Goal: Task Accomplishment & Management: Use online tool/utility

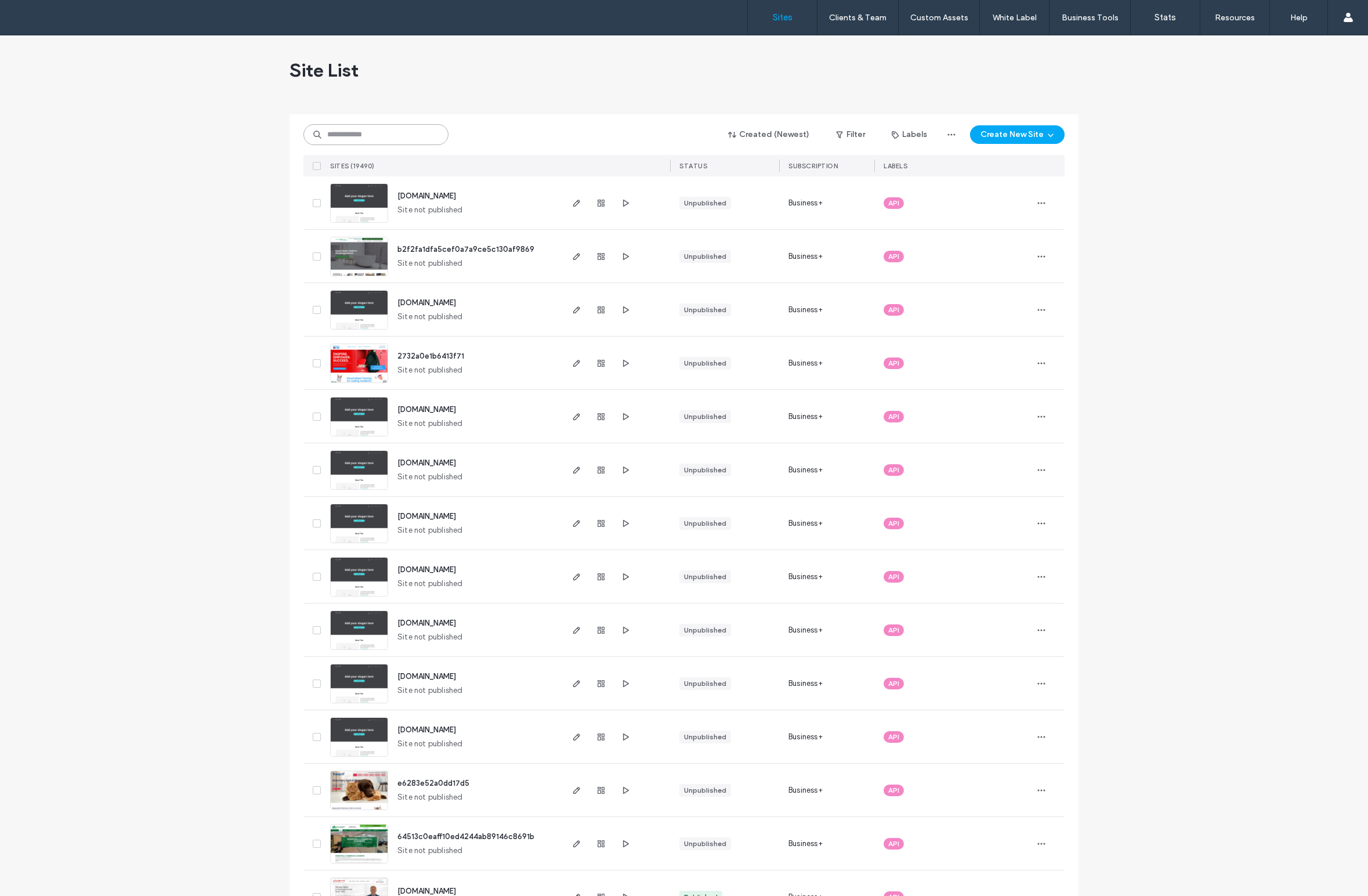
click at [347, 132] on input at bounding box center [376, 134] width 145 height 21
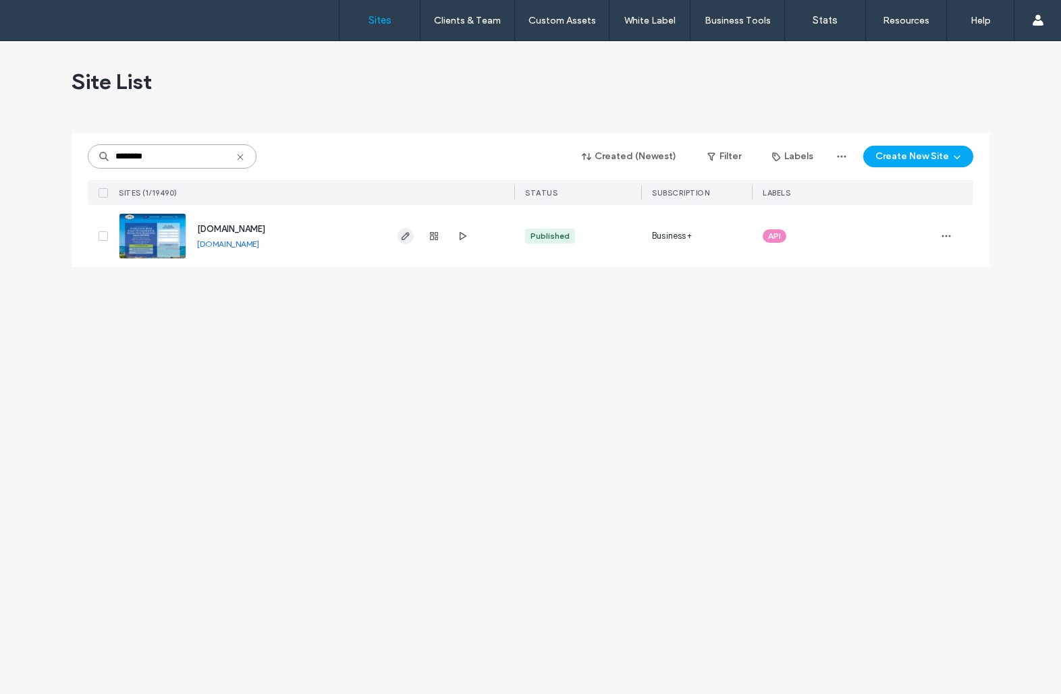
type input "********"
click at [409, 240] on icon "button" at bounding box center [405, 236] width 11 height 11
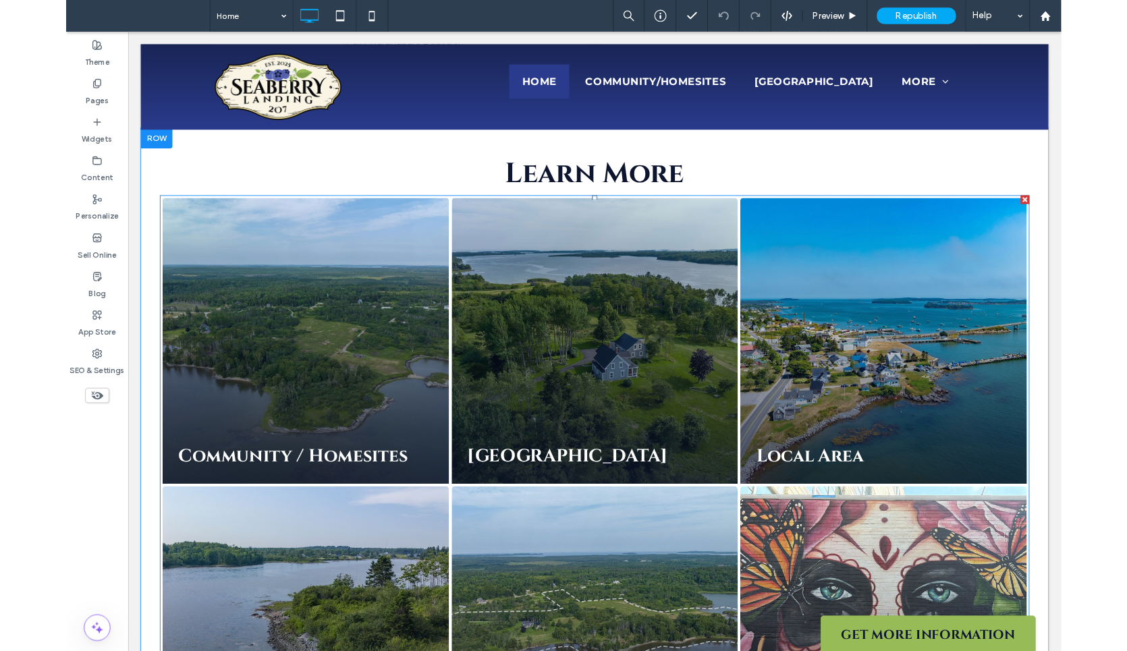
scroll to position [2388, 0]
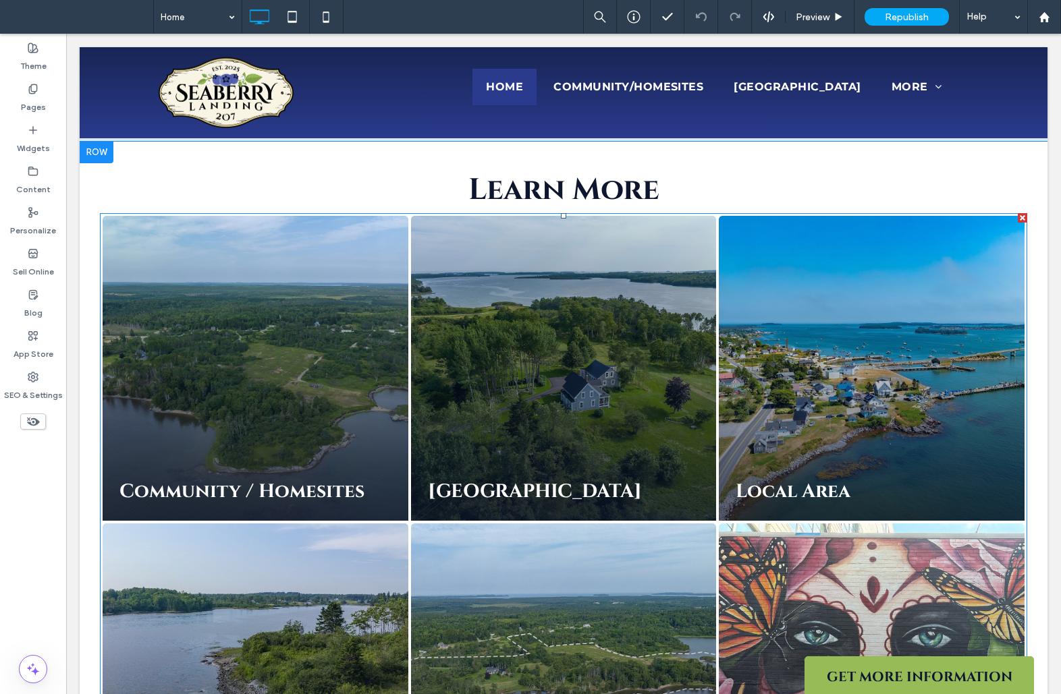
click at [259, 380] on link at bounding box center [255, 369] width 324 height 324
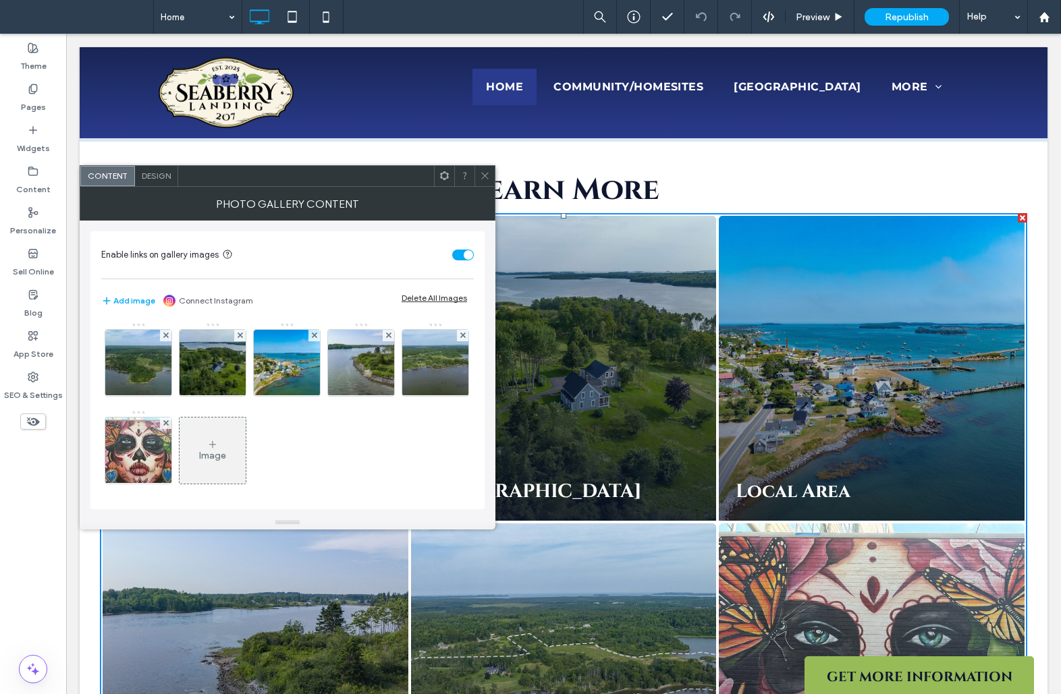
click at [486, 167] on span at bounding box center [485, 176] width 10 height 20
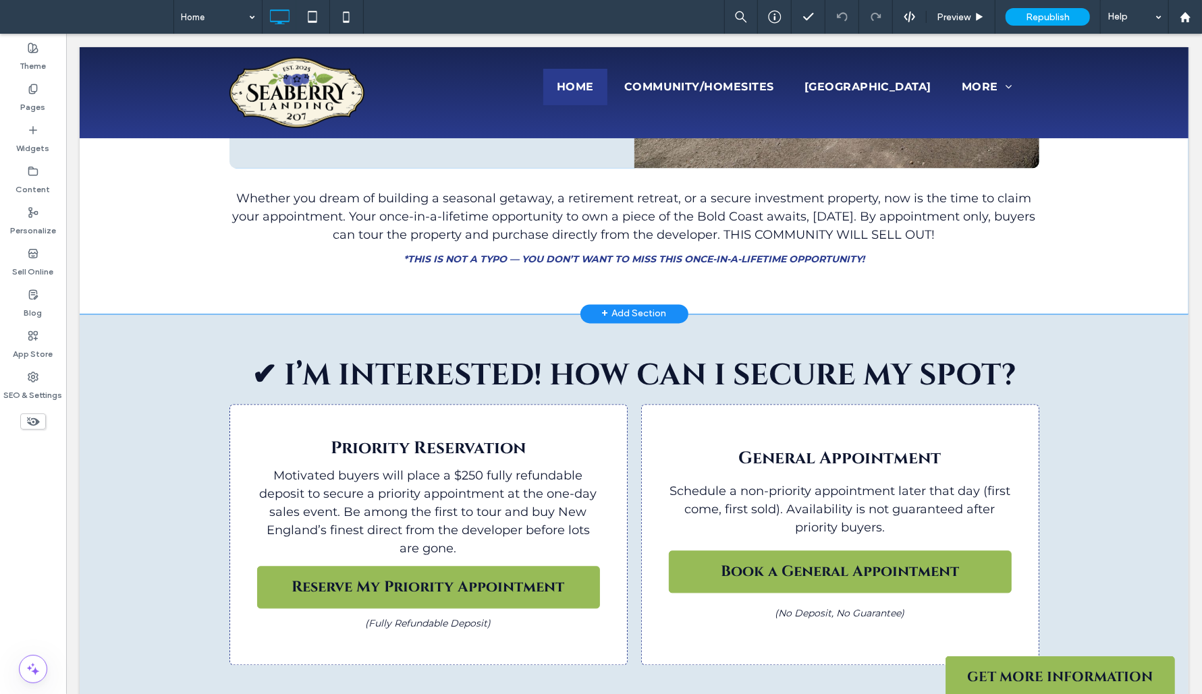
scroll to position [1737, 0]
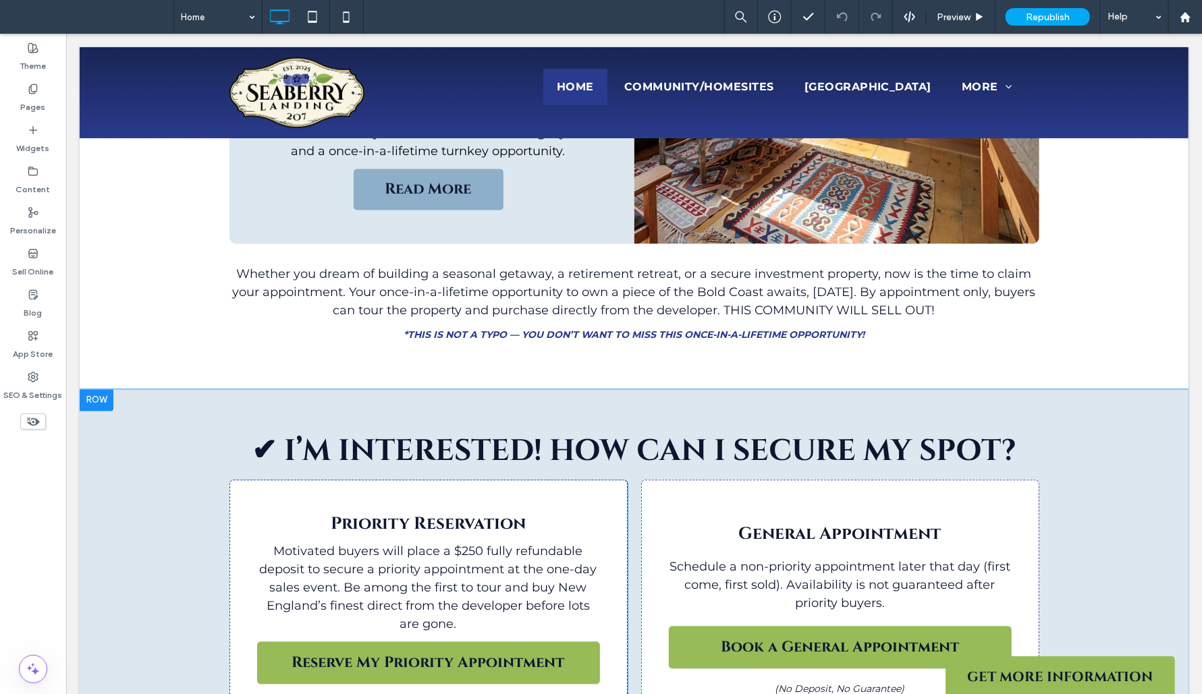
click at [1060, 389] on div "✔ I’M INTERESTED! HOW CAN I SECURE MY SPOT? Priority Reservation Motivated buye…" at bounding box center [633, 590] width 1109 height 402
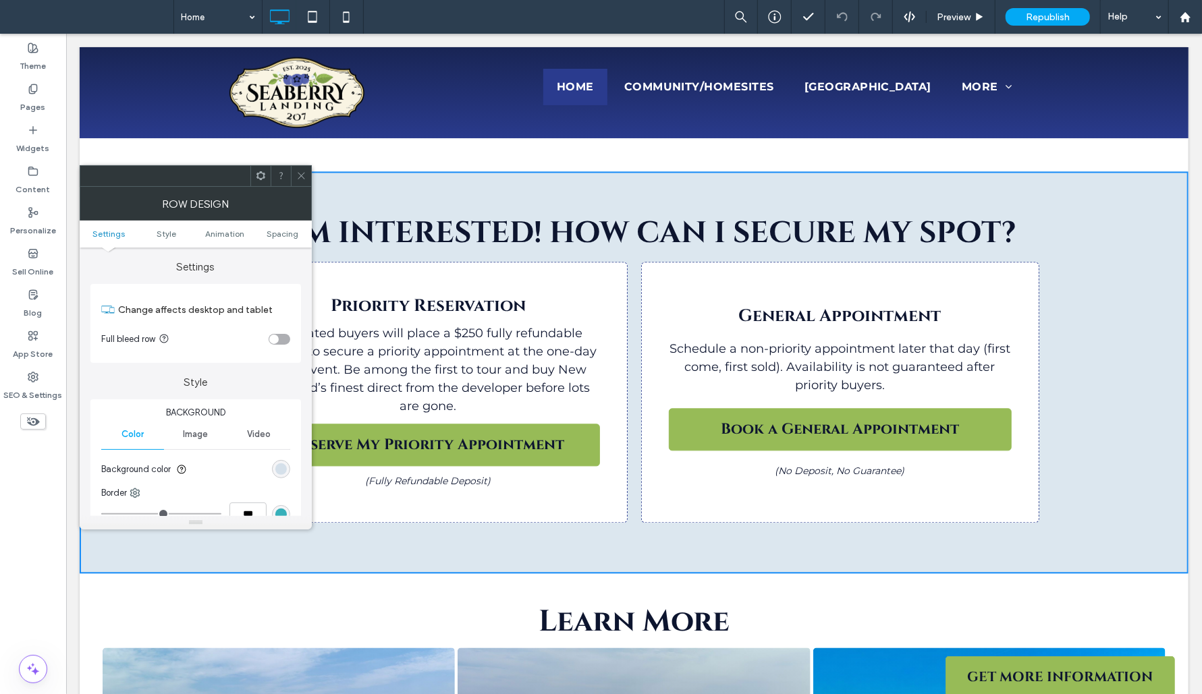
scroll to position [1892, 0]
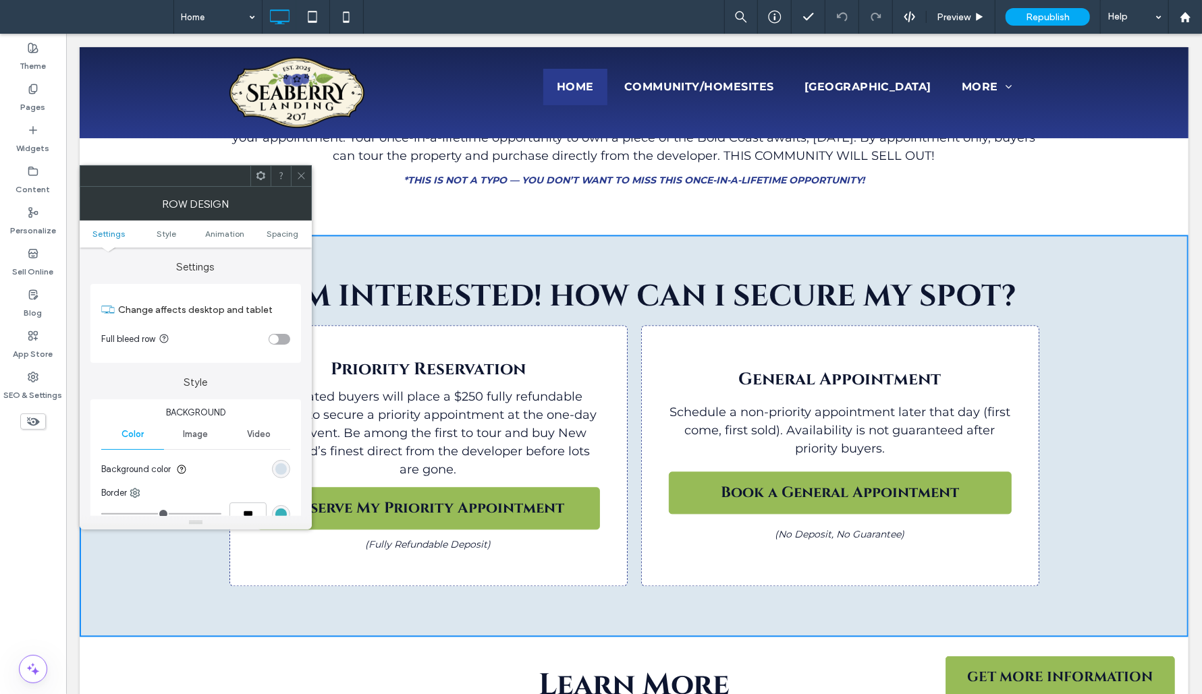
drag, startPoint x: 1107, startPoint y: 252, endPoint x: 1107, endPoint y: 283, distance: 31.1
click at [1060, 283] on div "✔ I’M INTERESTED! HOW CAN I SECURE MY SPOT? Priority Reservation Motivated buye…" at bounding box center [633, 435] width 1109 height 402
click at [1060, 234] on div "✔ I’M INTERESTED! HOW CAN I SECURE MY SPOT? Priority Reservation Motivated buye…" at bounding box center [633, 435] width 1109 height 402
click at [1031, 670] on h2 "Learn More" at bounding box center [633, 685] width 1068 height 30
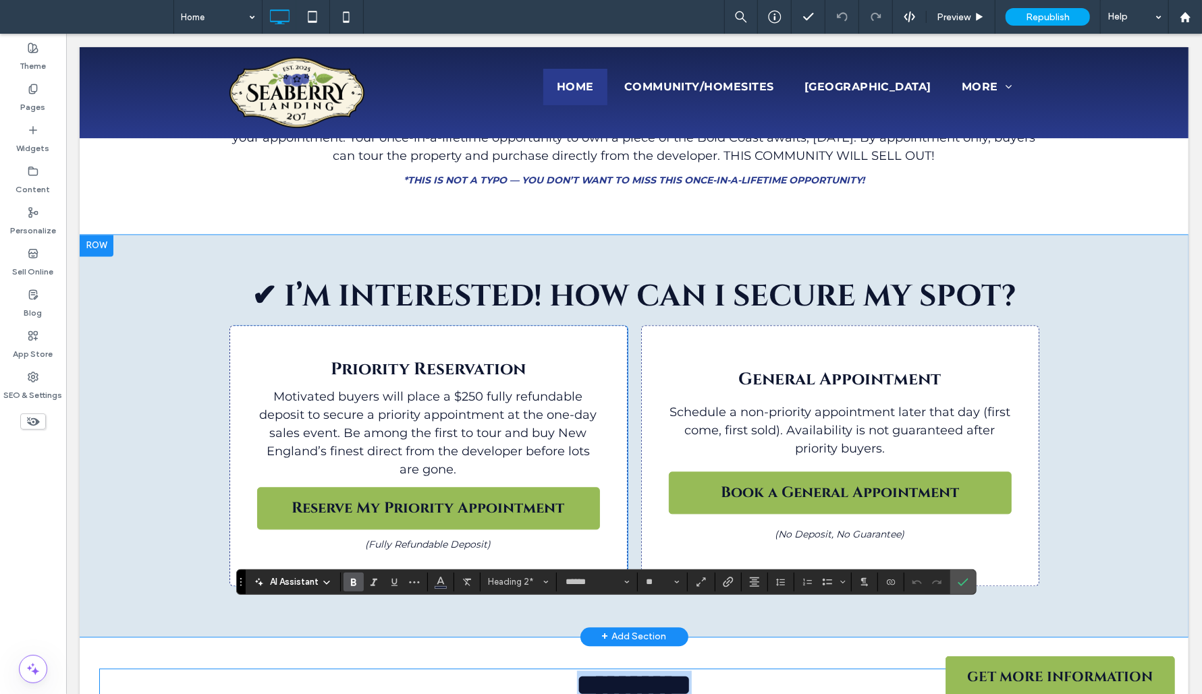
drag, startPoint x: 94, startPoint y: 580, endPoint x: 95, endPoint y: 182, distance: 397.5
click at [95, 234] on div at bounding box center [96, 245] width 34 height 22
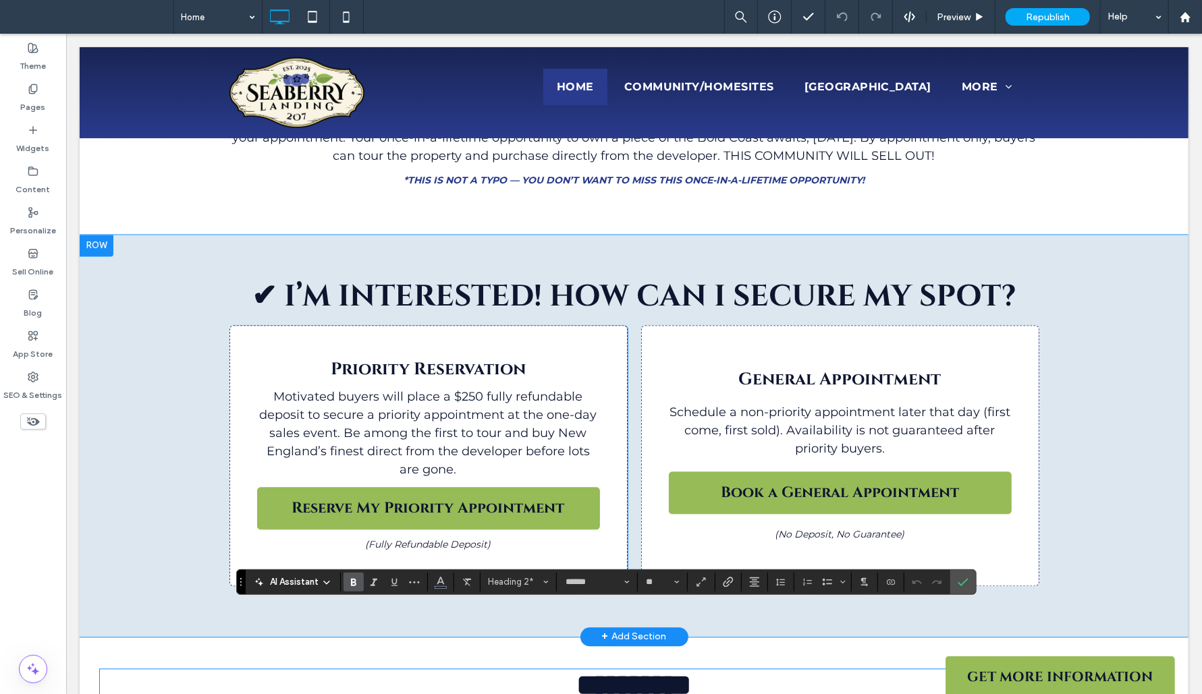
click at [136, 234] on div "✔ I’M INTERESTED! HOW CAN I SECURE MY SPOT? Priority Reservation Motivated buye…" at bounding box center [633, 435] width 1109 height 402
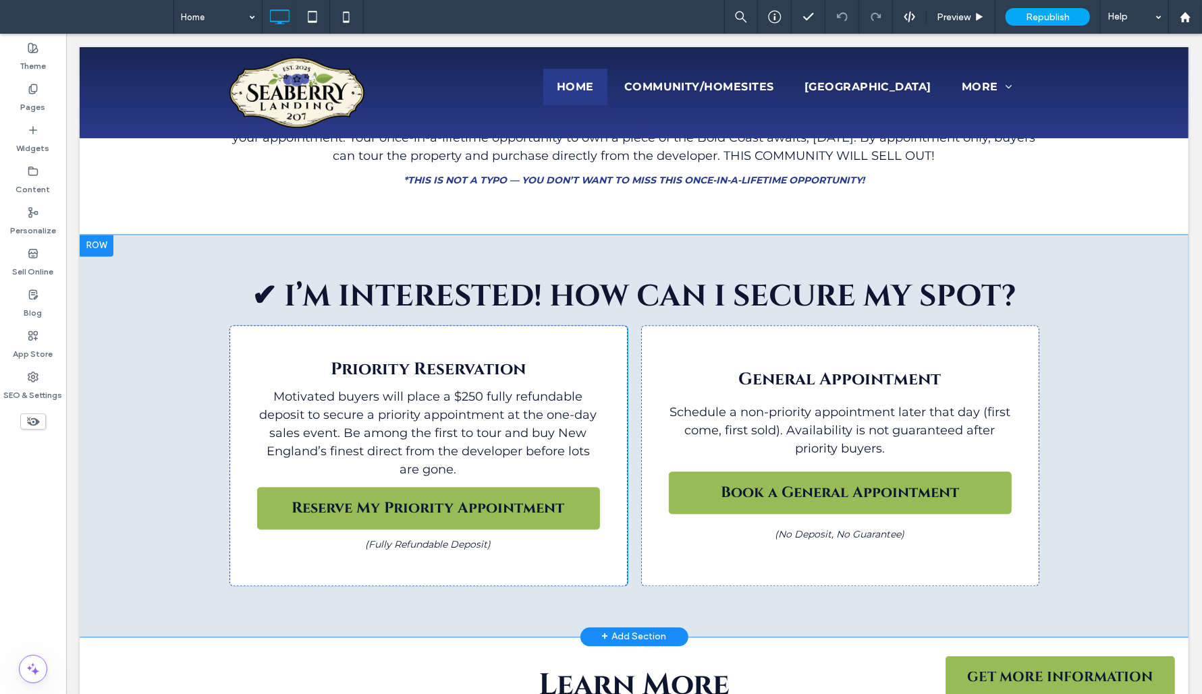
click at [100, 234] on div at bounding box center [96, 245] width 34 height 22
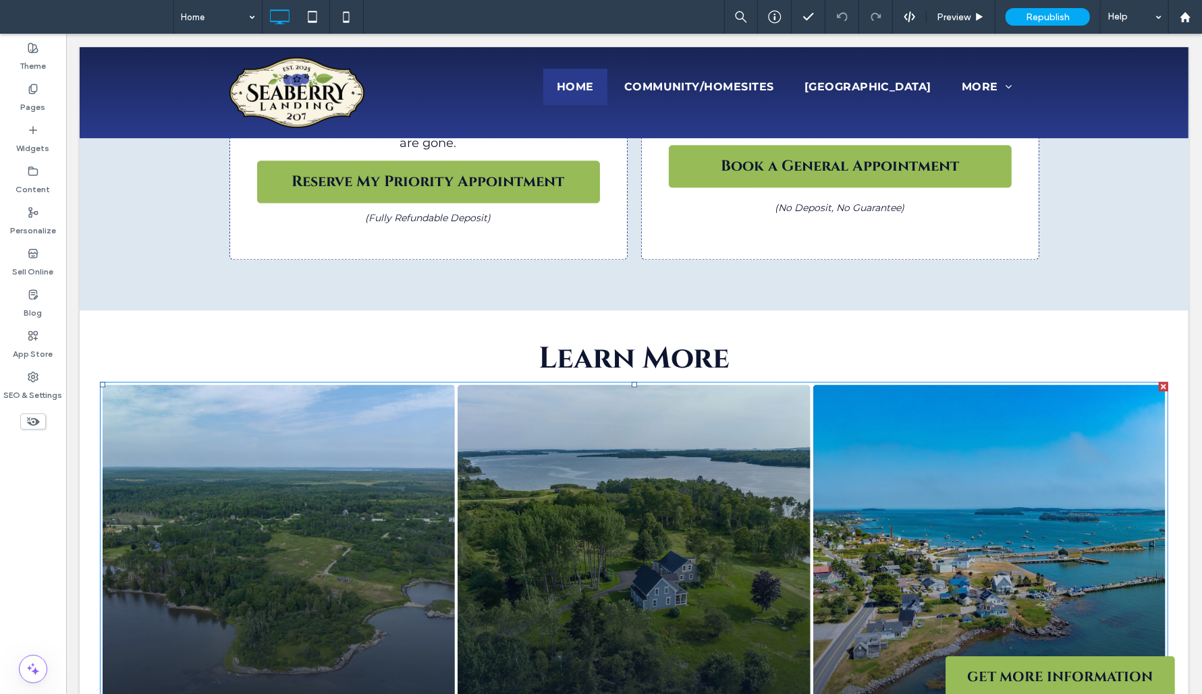
scroll to position [2115, 0]
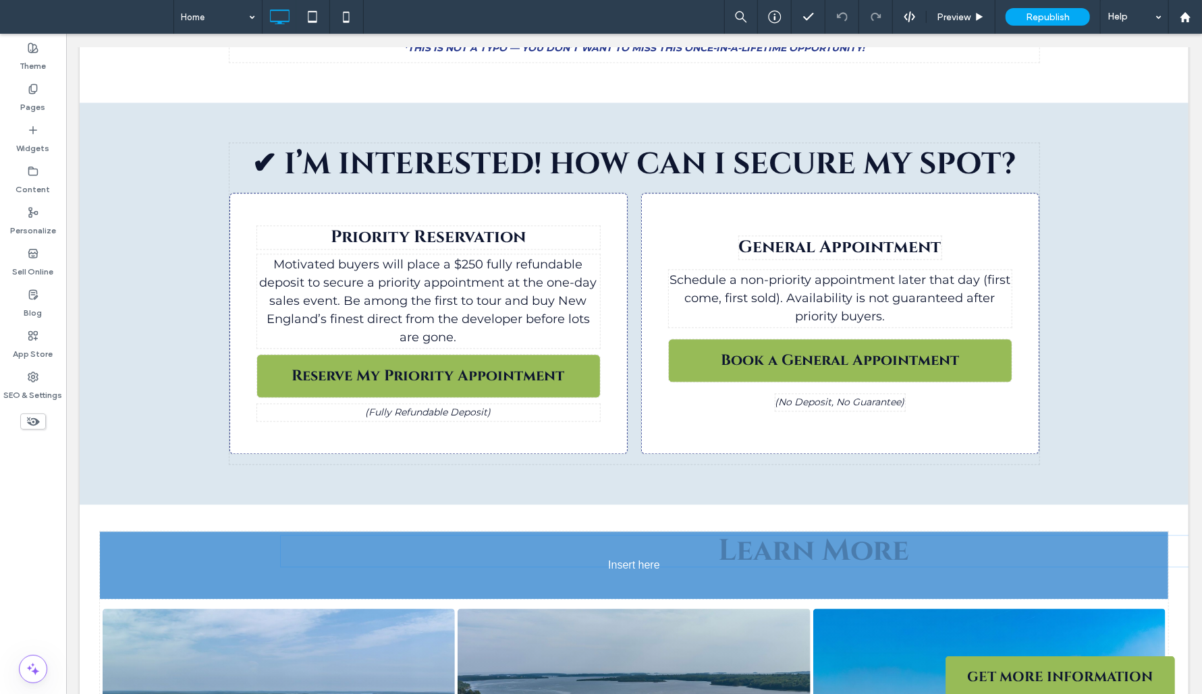
drag, startPoint x: 611, startPoint y: 392, endPoint x: 535, endPoint y: 481, distance: 116.8
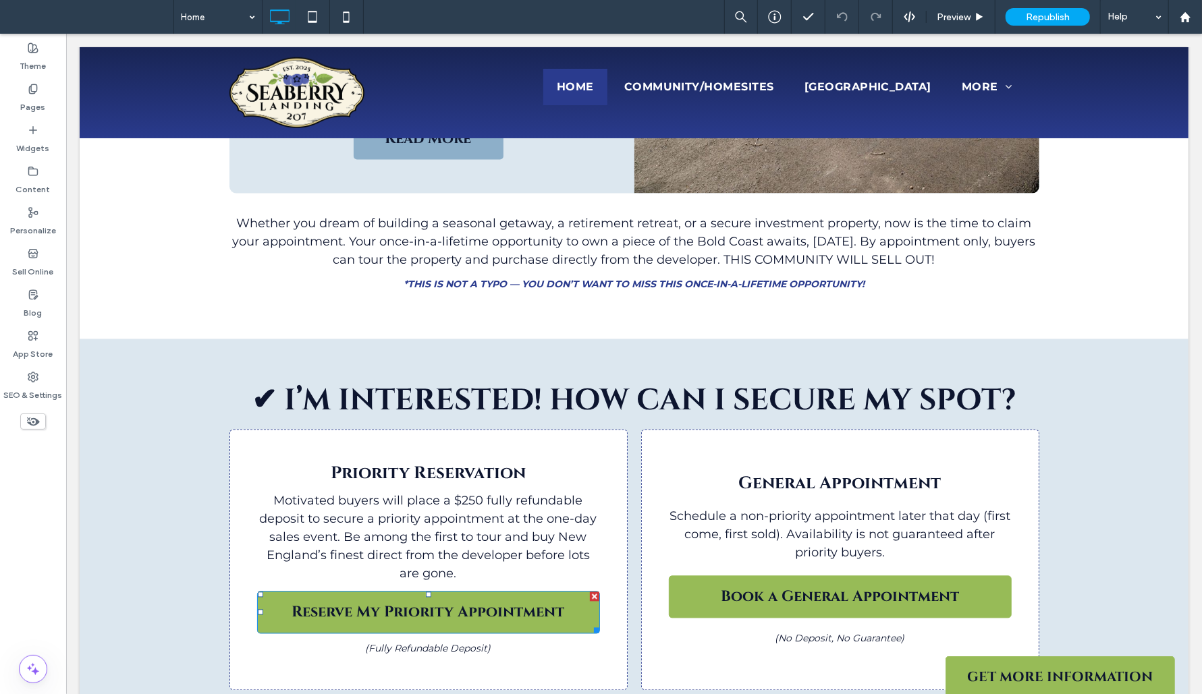
scroll to position [1896, 0]
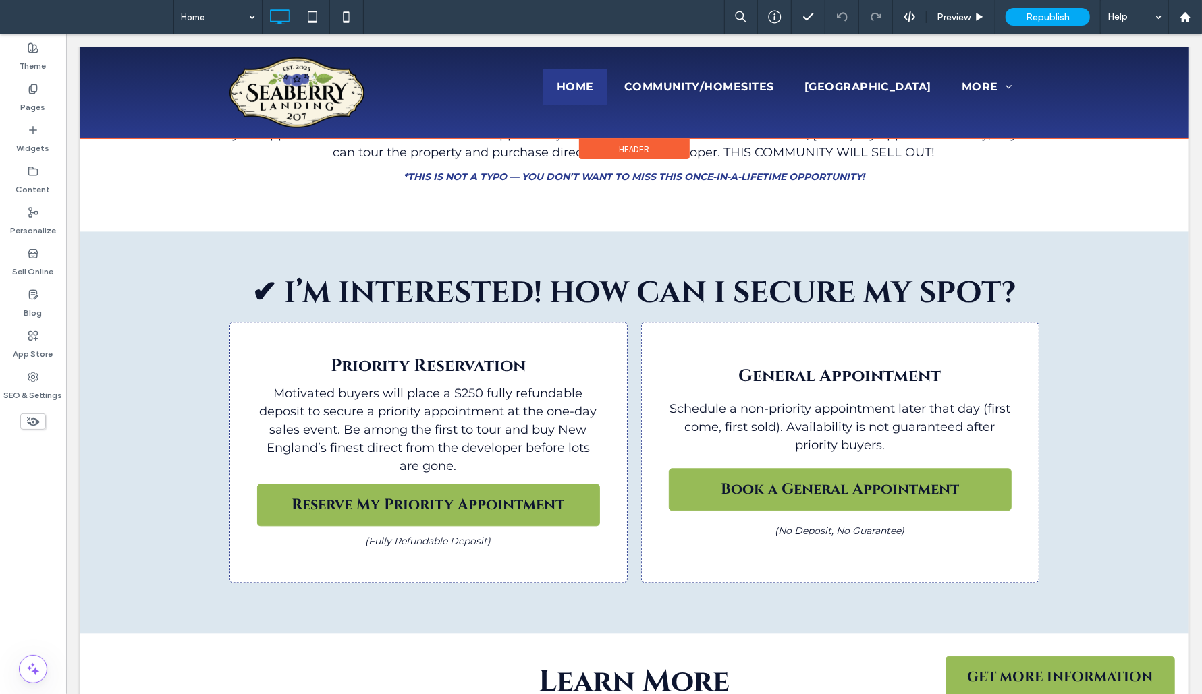
click at [852, 85] on div at bounding box center [633, 92] width 1109 height 91
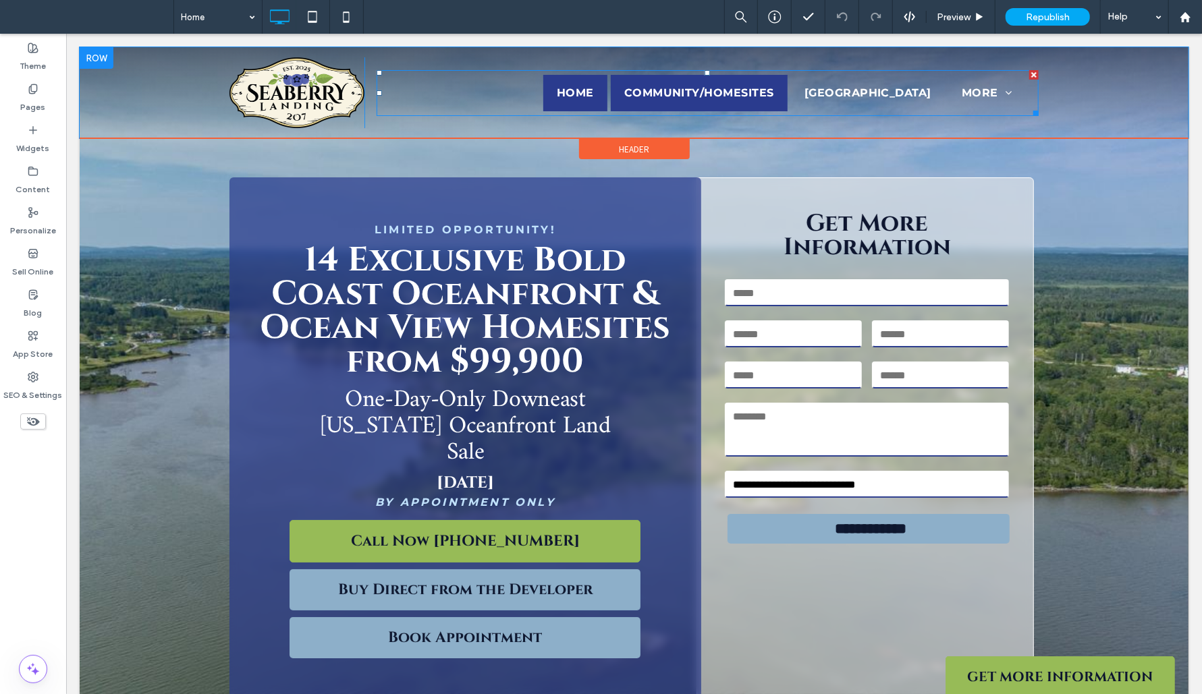
scroll to position [0, 0]
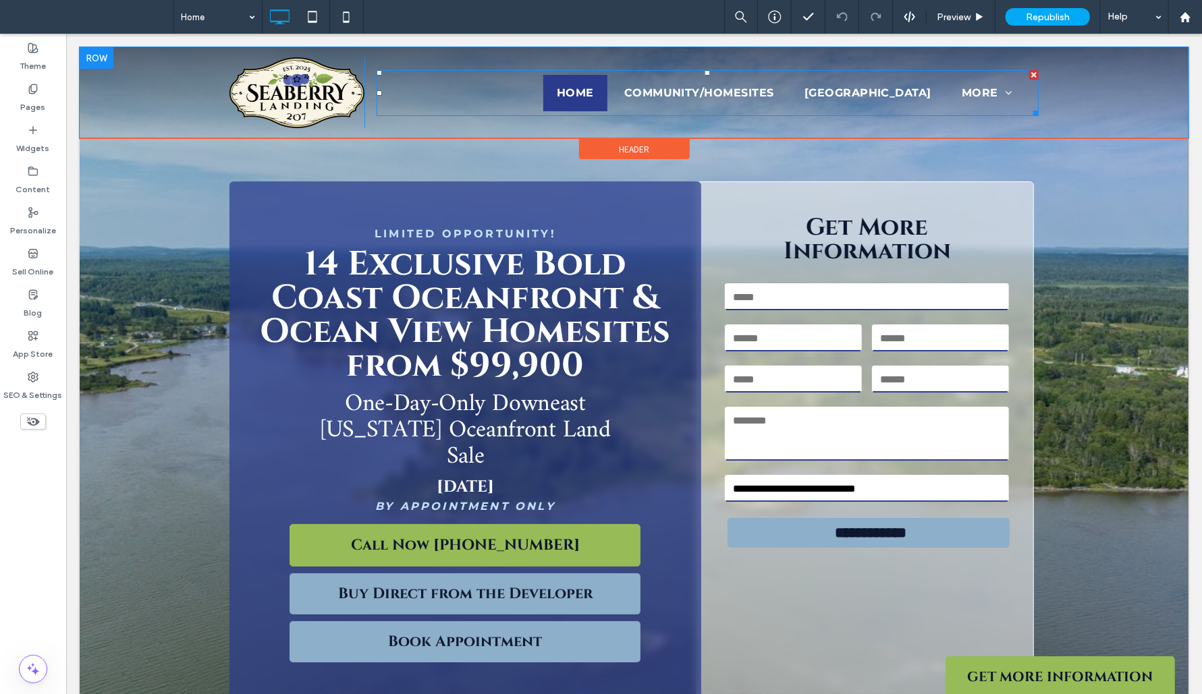
click at [556, 94] on span "Home" at bounding box center [574, 92] width 37 height 16
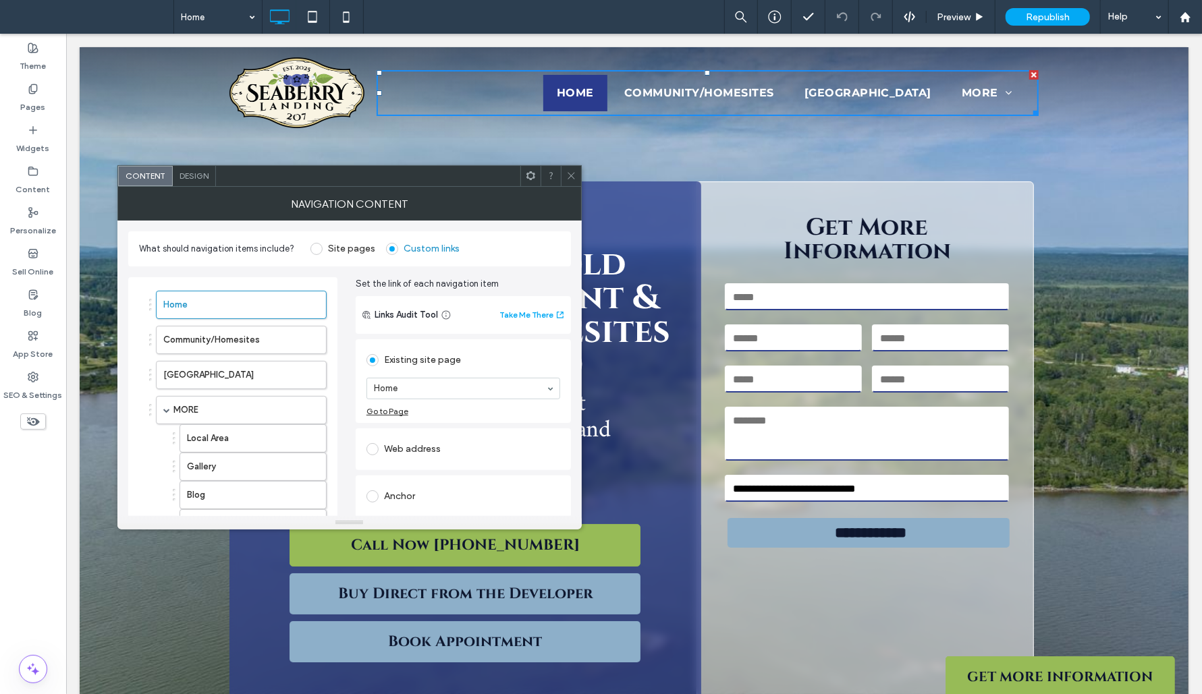
click at [574, 174] on icon at bounding box center [571, 176] width 10 height 10
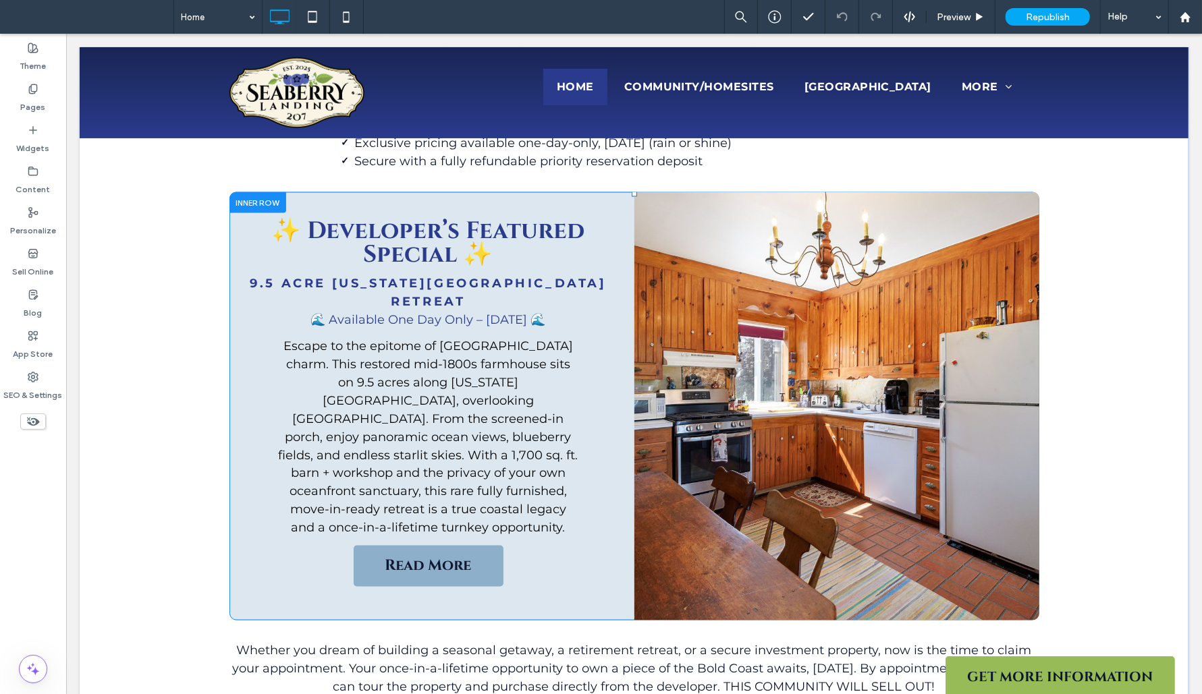
scroll to position [1352, 0]
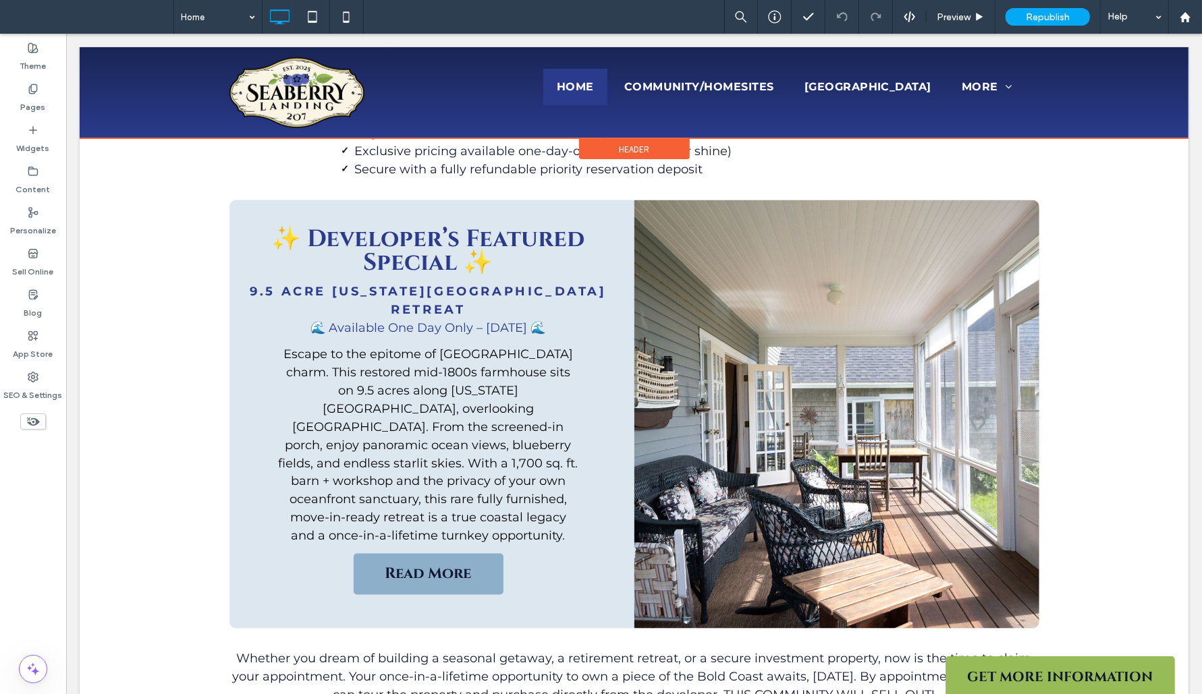
click at [654, 81] on div at bounding box center [633, 92] width 1109 height 91
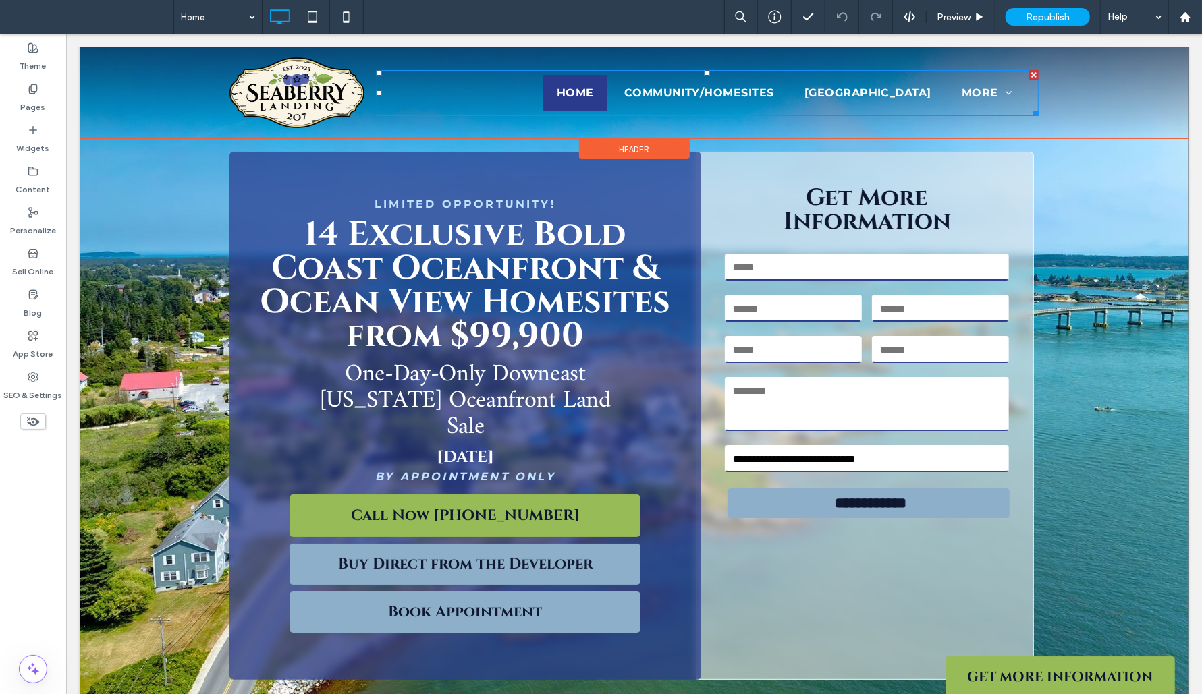
scroll to position [0, 0]
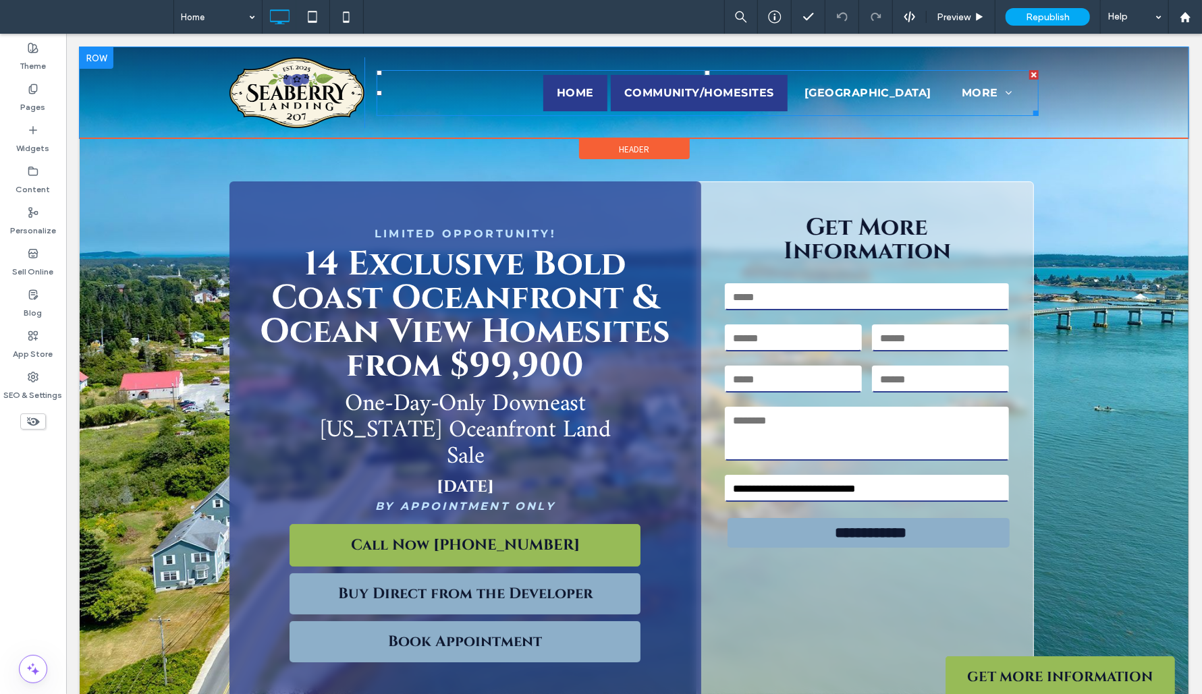
click at [651, 84] on span "Community/Homesites" at bounding box center [699, 92] width 150 height 16
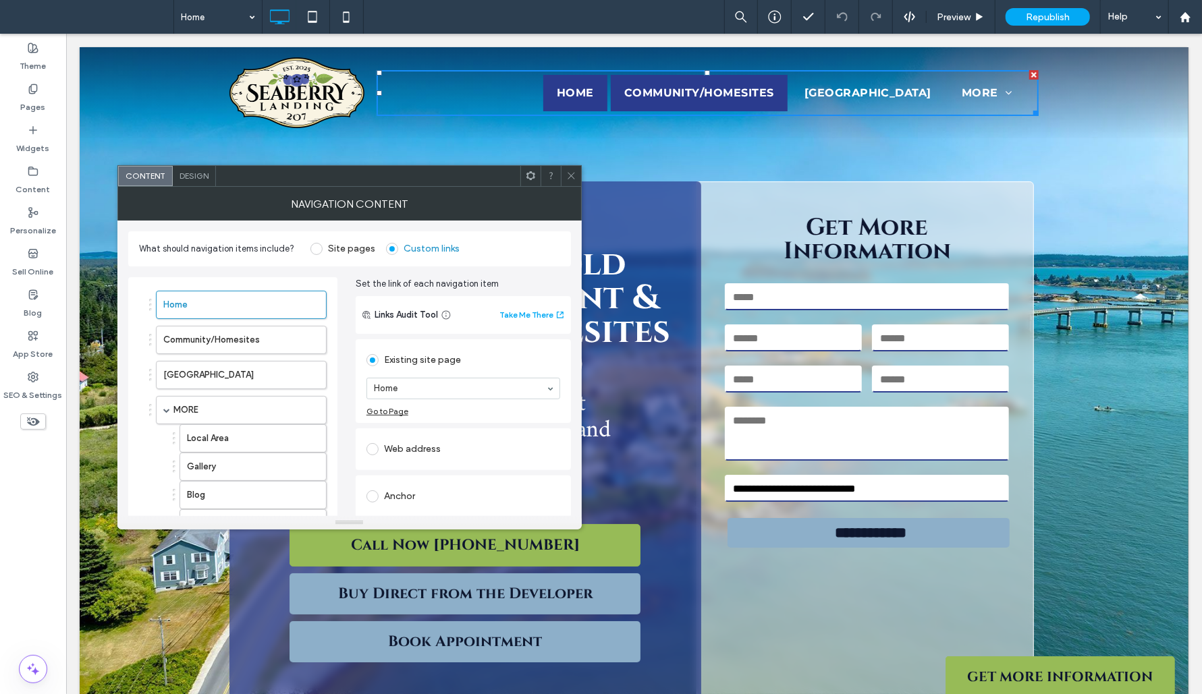
click at [663, 91] on span "Community/Homesites" at bounding box center [699, 92] width 150 height 16
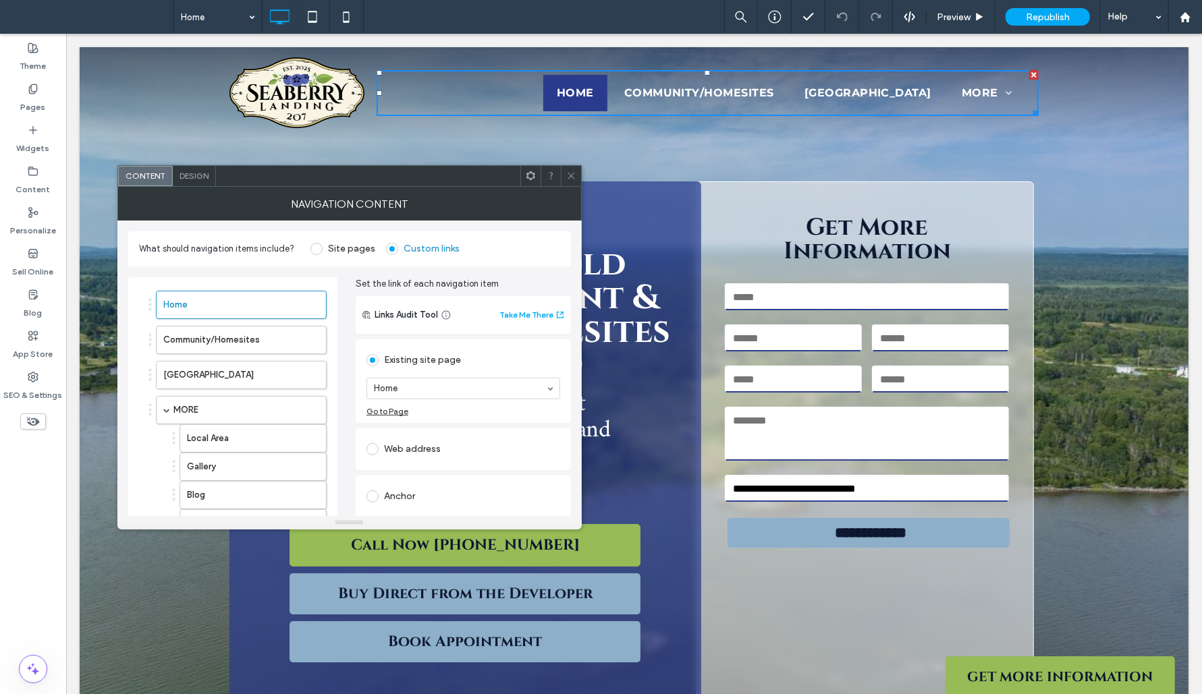
click at [381, 411] on div "Go to Page" at bounding box center [387, 411] width 42 height 10
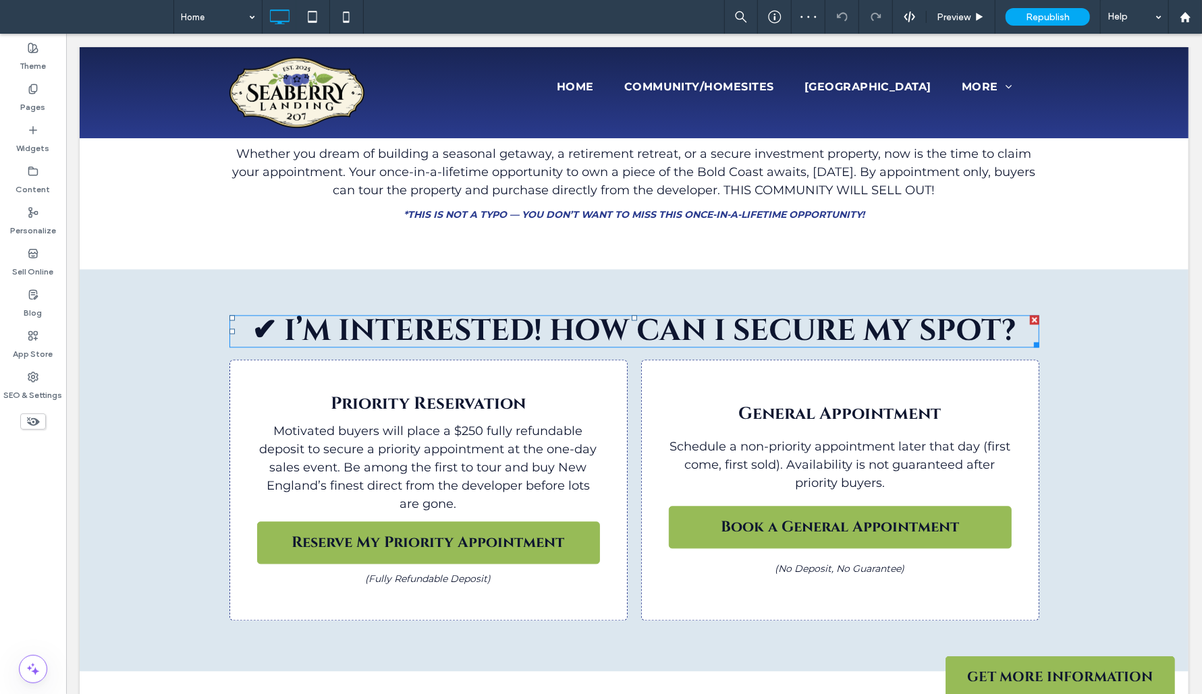
scroll to position [1995, 0]
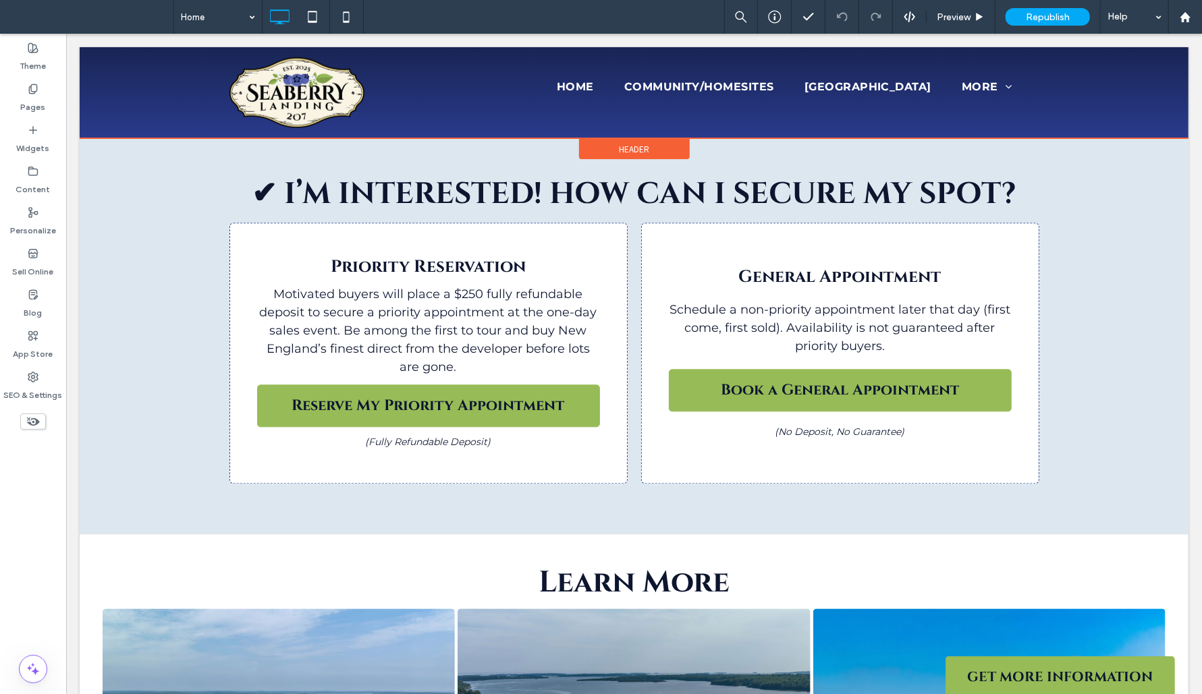
click at [991, 80] on div at bounding box center [633, 92] width 1109 height 91
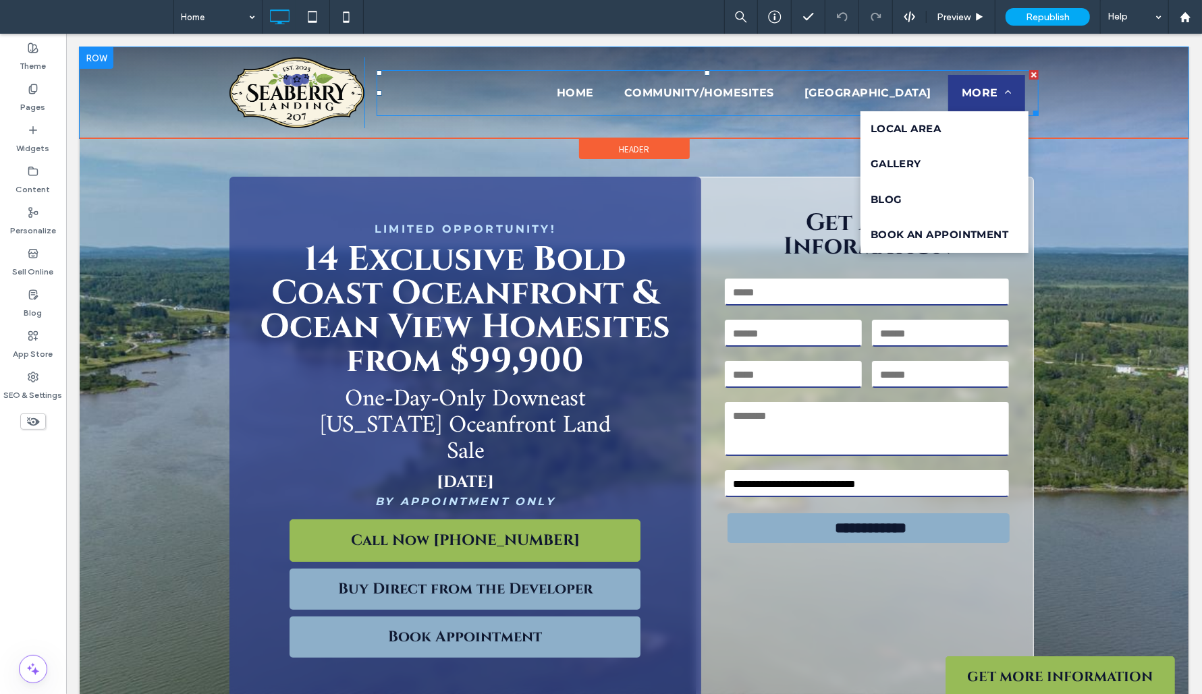
scroll to position [0, 0]
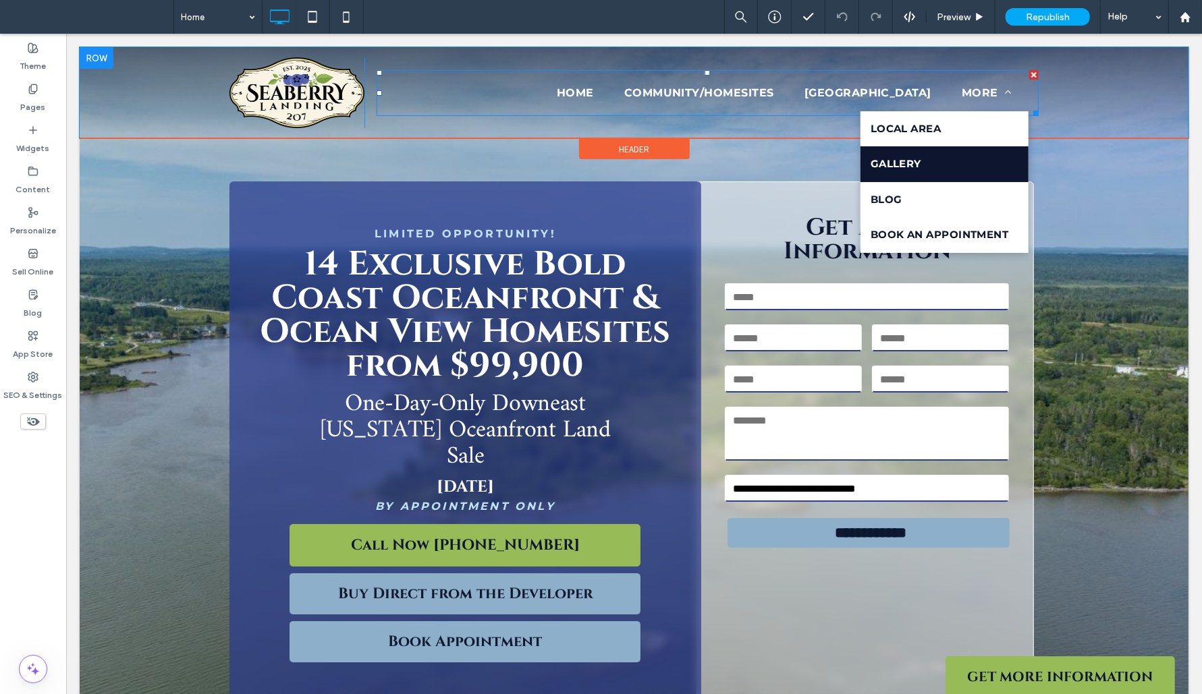
click at [968, 171] on link "Gallery" at bounding box center [944, 164] width 169 height 36
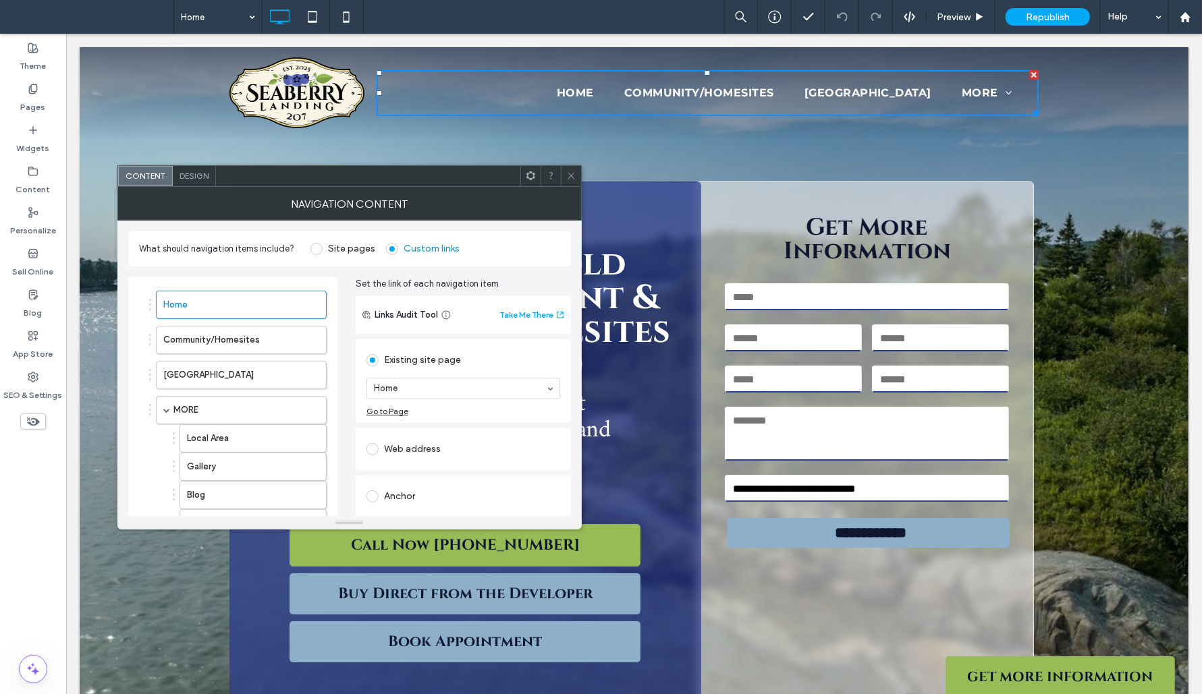
click at [379, 410] on div "Go to Page" at bounding box center [387, 411] width 42 height 10
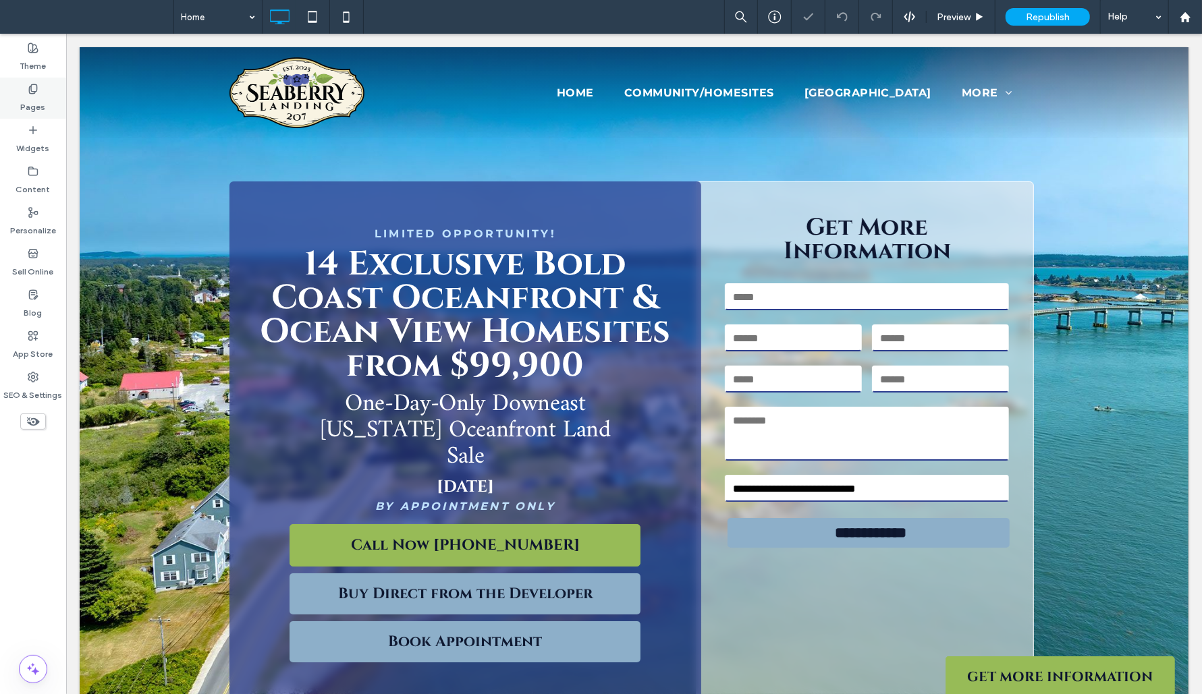
click at [40, 103] on label "Pages" at bounding box center [33, 103] width 25 height 19
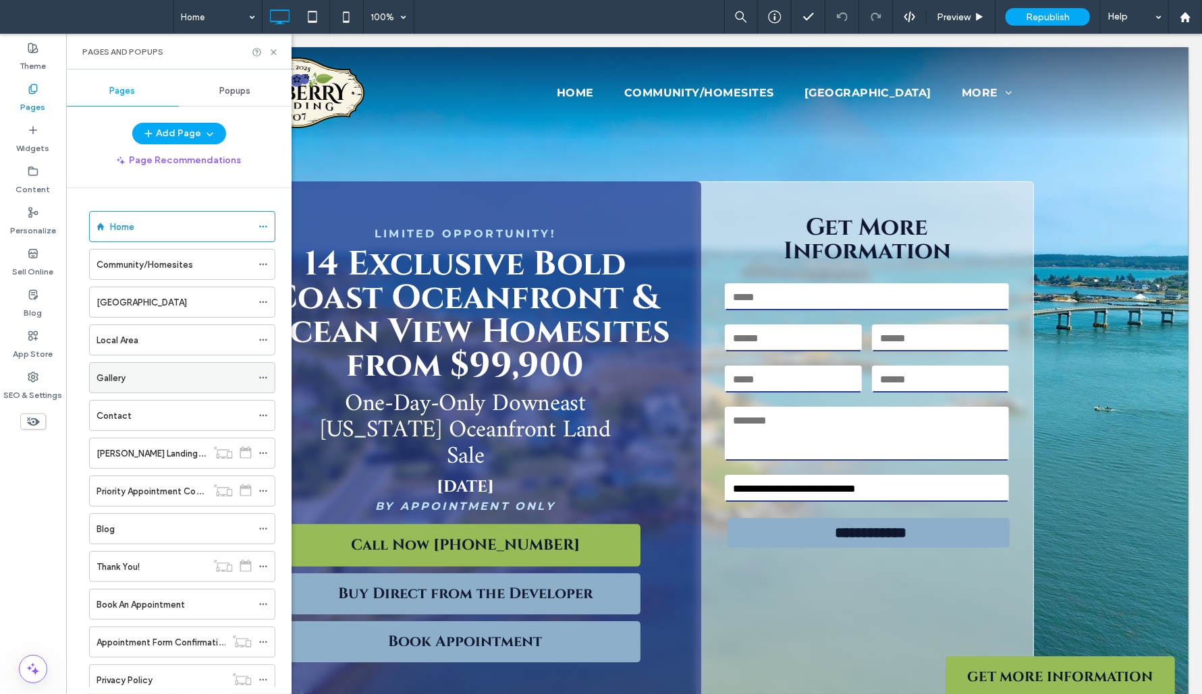
click at [135, 375] on div "Gallery" at bounding box center [174, 378] width 155 height 14
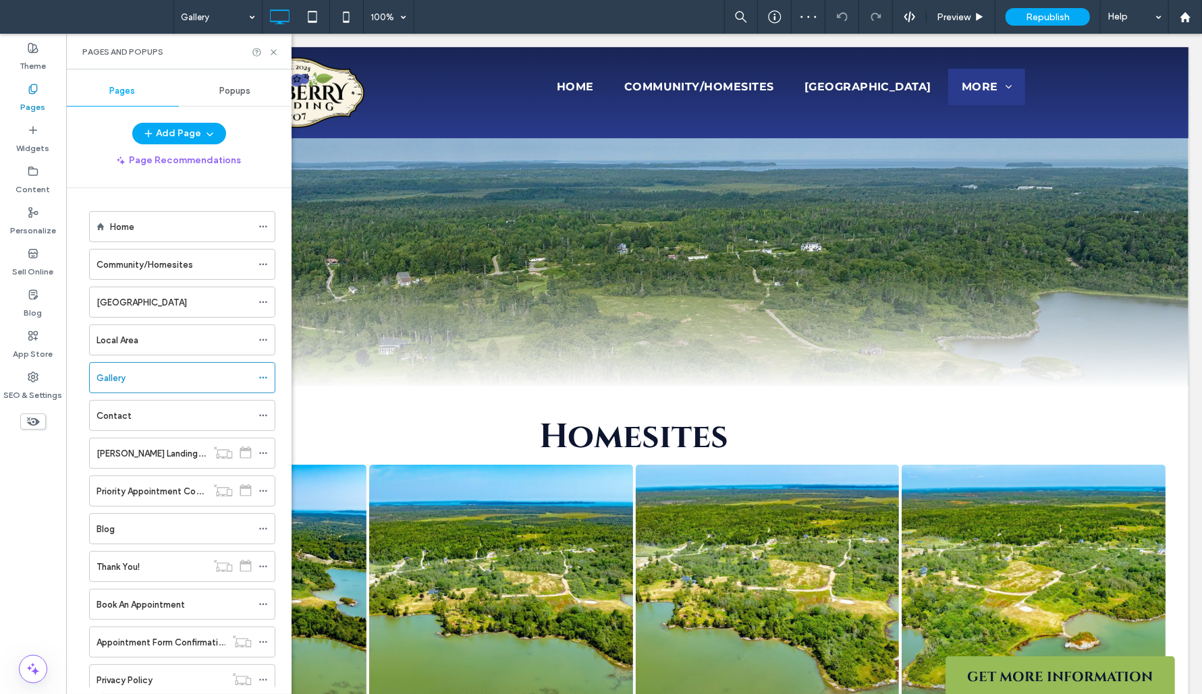
scroll to position [346, 0]
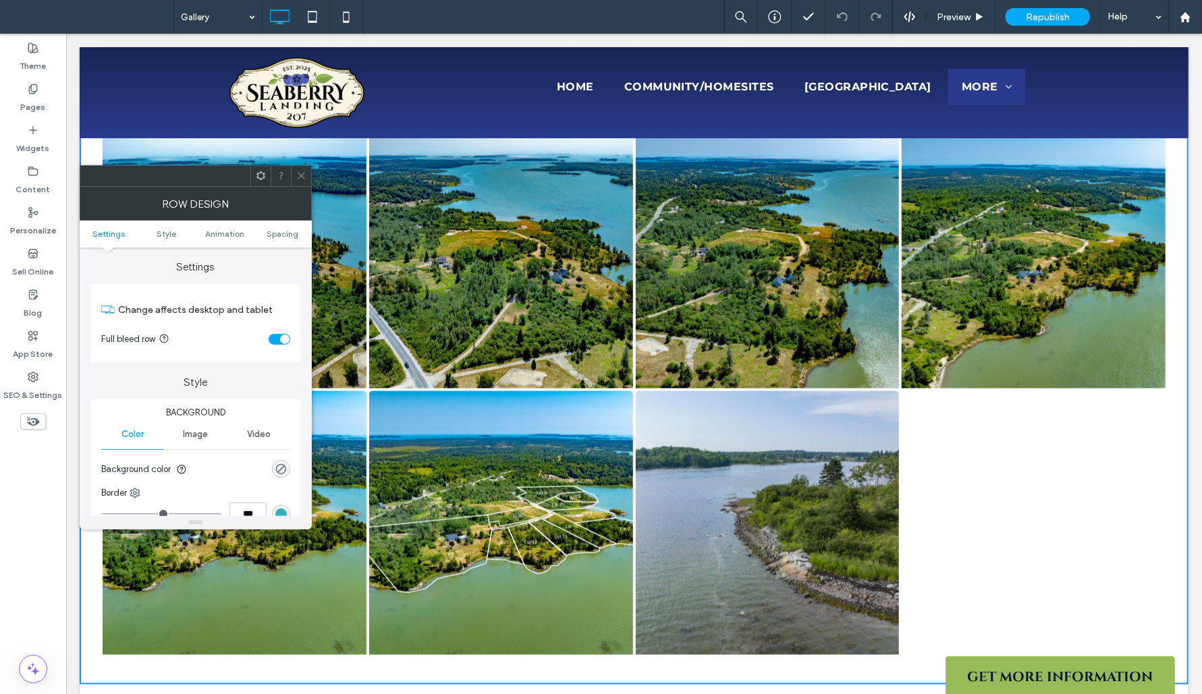
scroll to position [1554, 0]
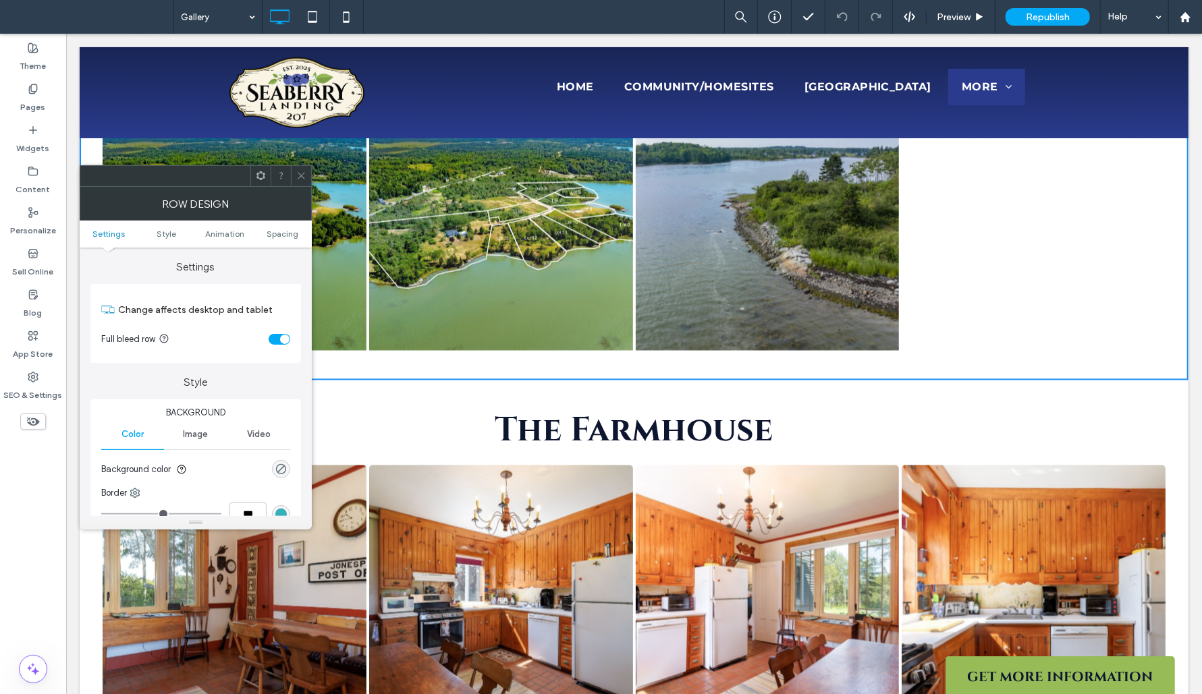
click at [485, 291] on link at bounding box center [500, 218] width 264 height 264
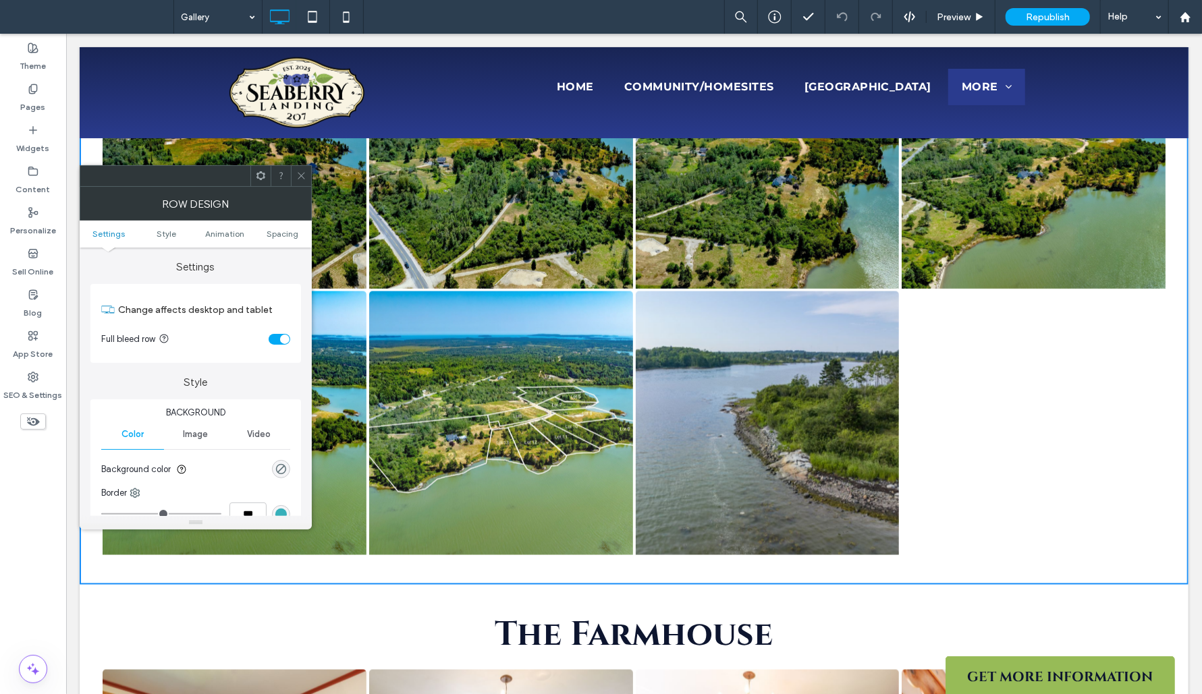
click at [439, 372] on link at bounding box center [500, 423] width 264 height 264
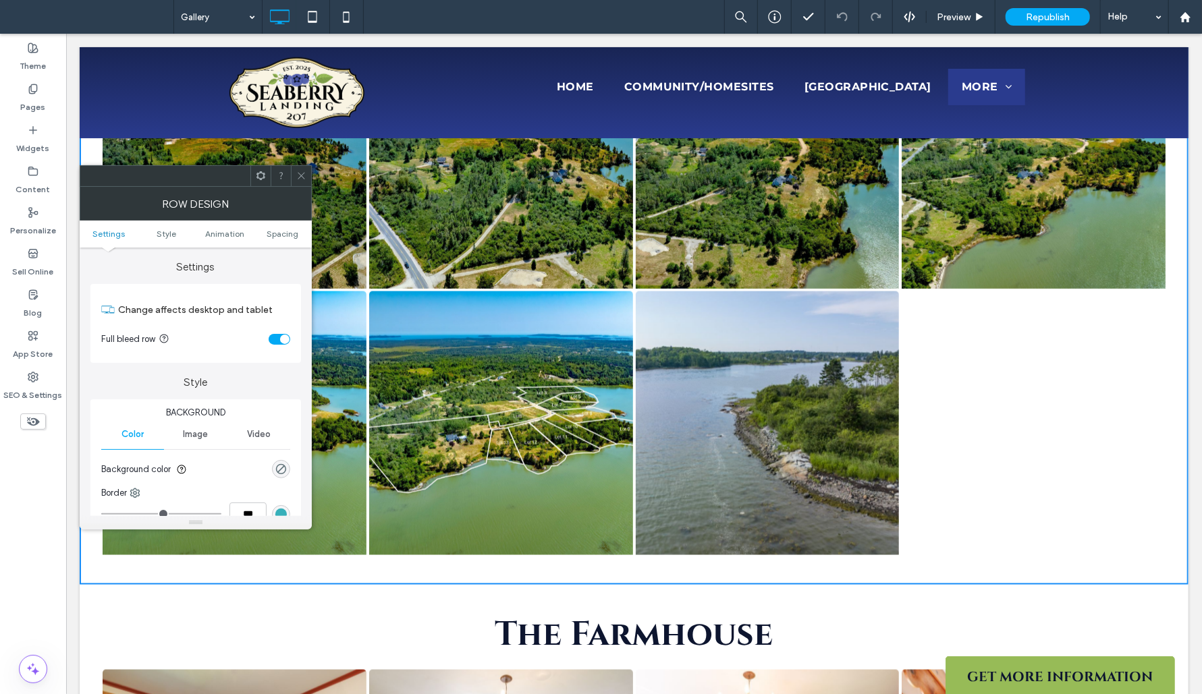
scroll to position [195, 0]
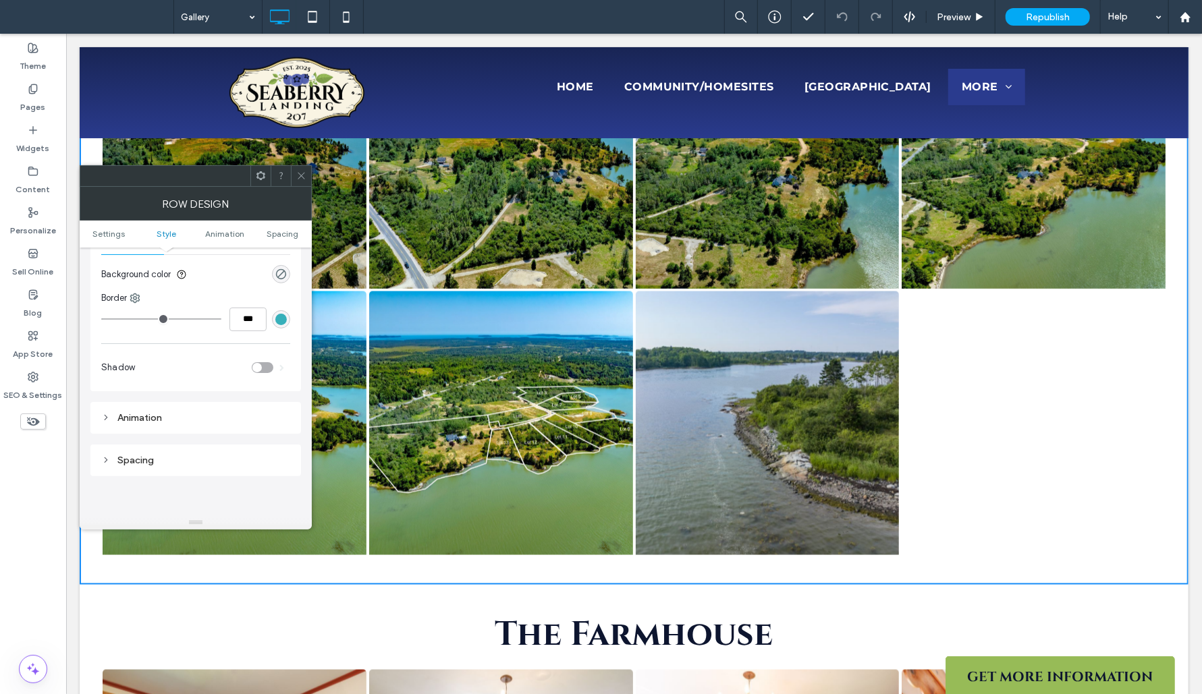
click at [302, 182] on span at bounding box center [301, 176] width 10 height 20
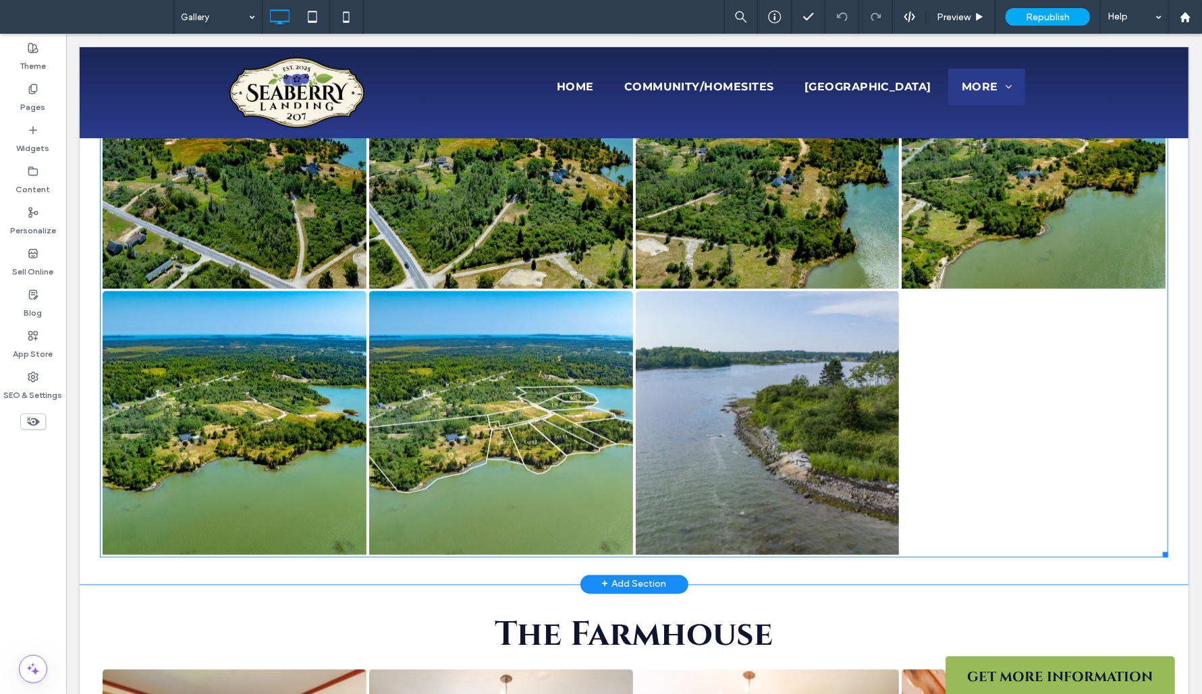
click at [448, 366] on link at bounding box center [500, 423] width 264 height 264
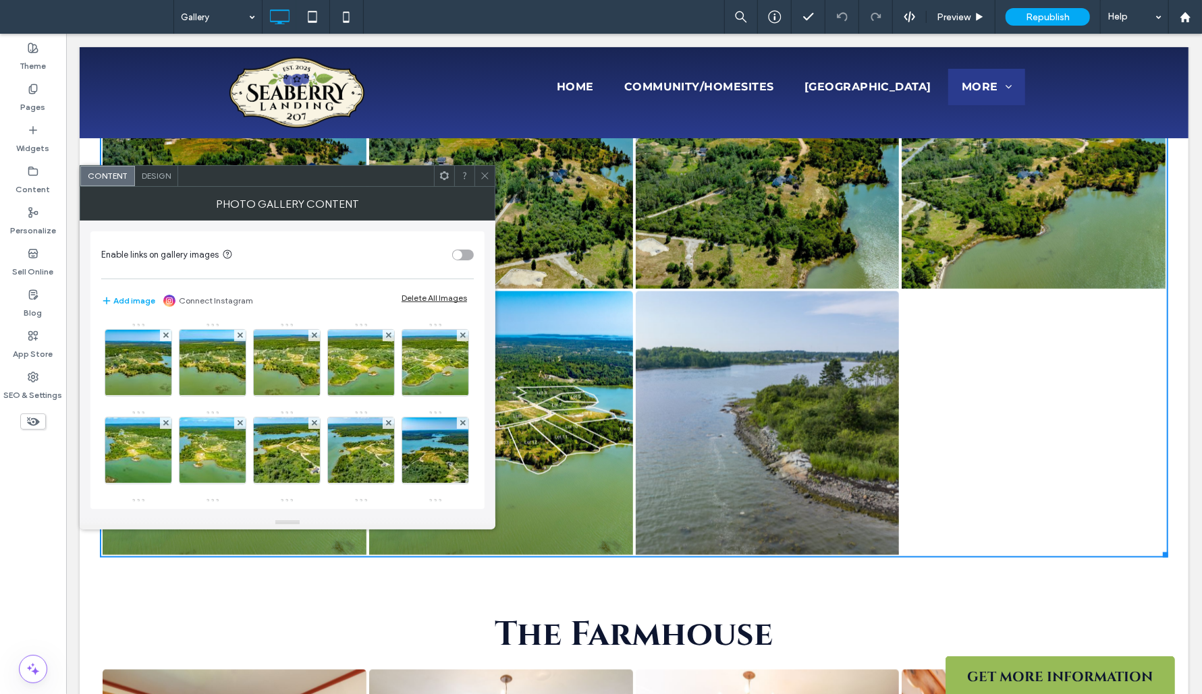
scroll to position [0, 0]
click at [213, 381] on img at bounding box center [212, 363] width 99 height 66
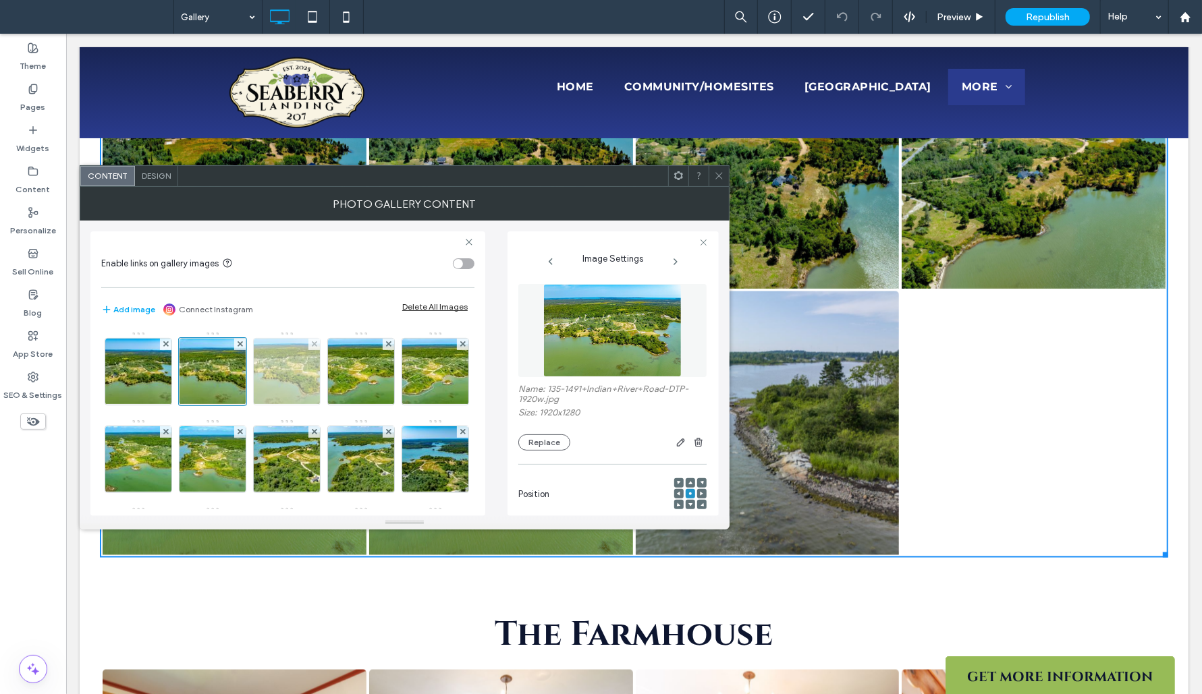
click at [281, 385] on img at bounding box center [287, 372] width 99 height 66
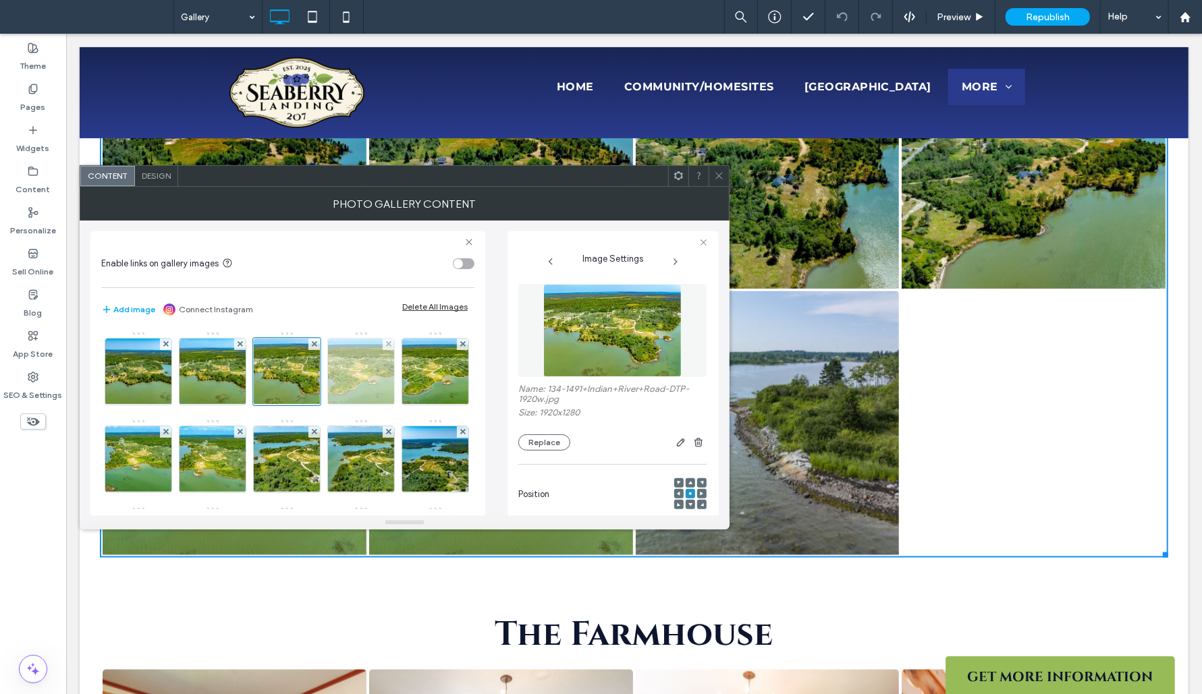
click at [366, 389] on img at bounding box center [361, 372] width 99 height 66
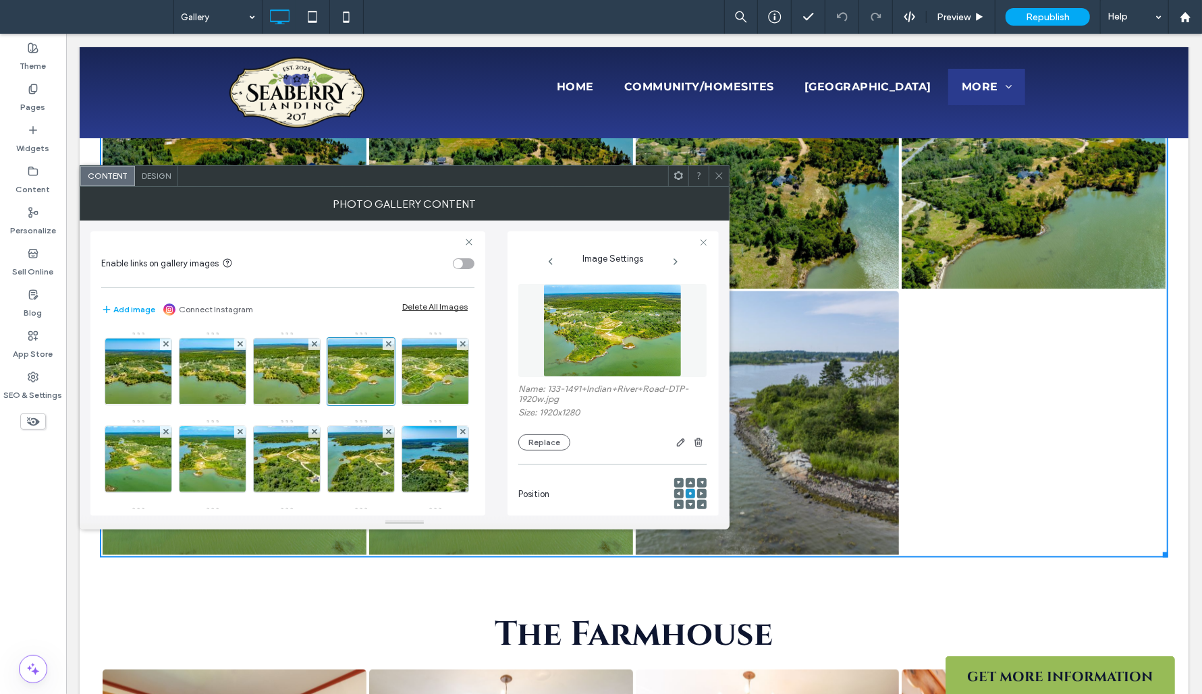
click at [678, 259] on icon at bounding box center [675, 261] width 11 height 11
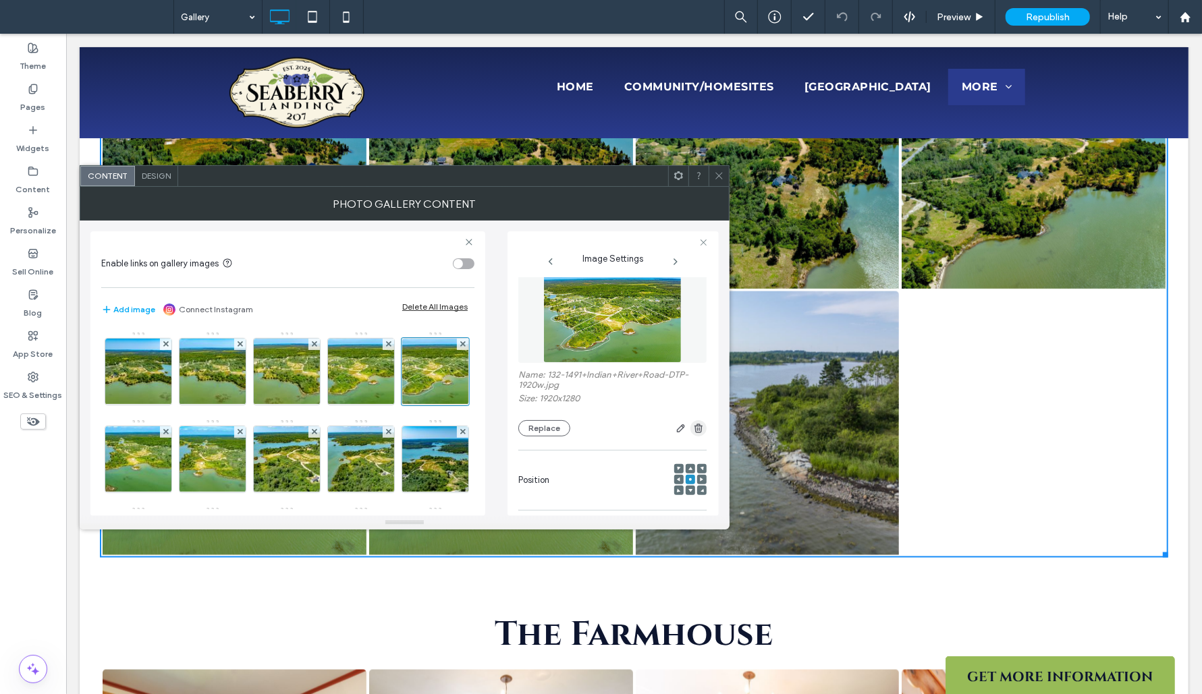
click at [694, 431] on use "button" at bounding box center [698, 428] width 8 height 9
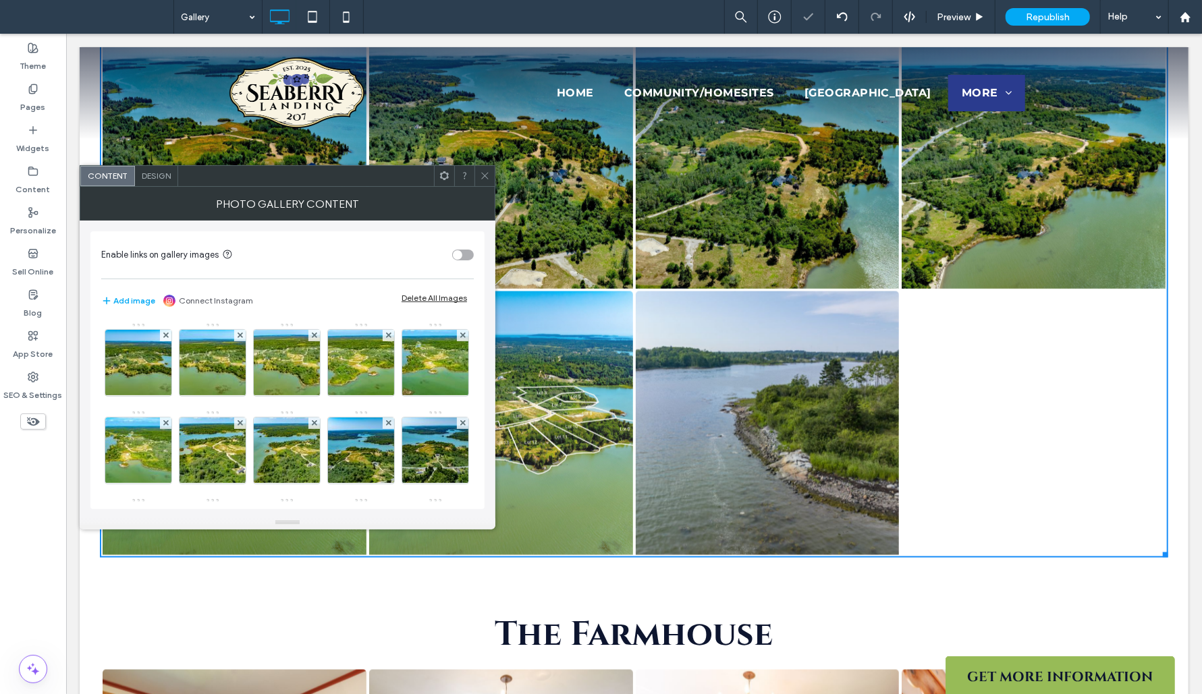
scroll to position [2150, 0]
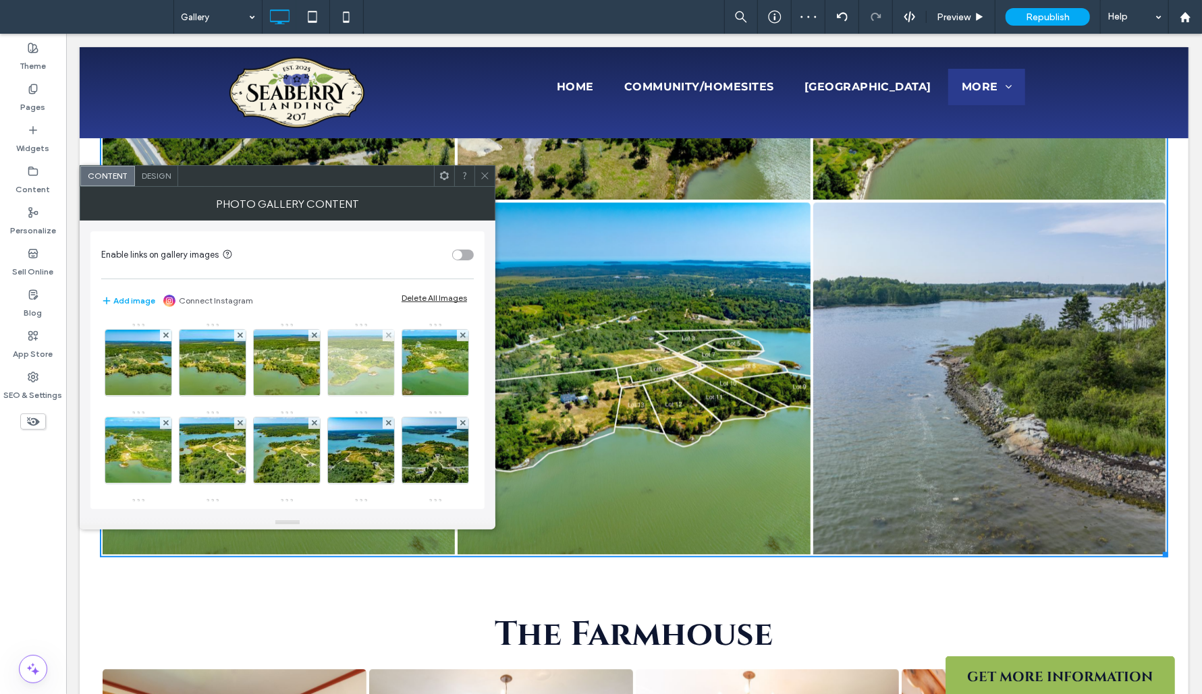
click at [358, 371] on img at bounding box center [361, 363] width 99 height 66
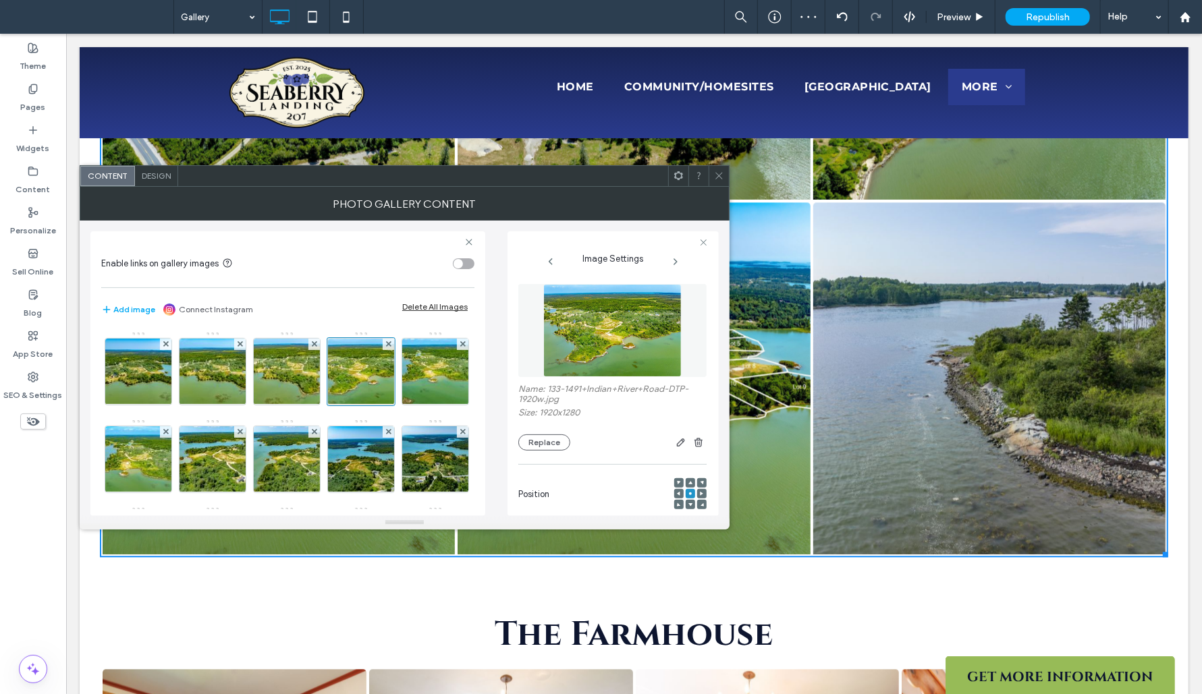
click at [676, 264] on icon at bounding box center [675, 261] width 11 height 11
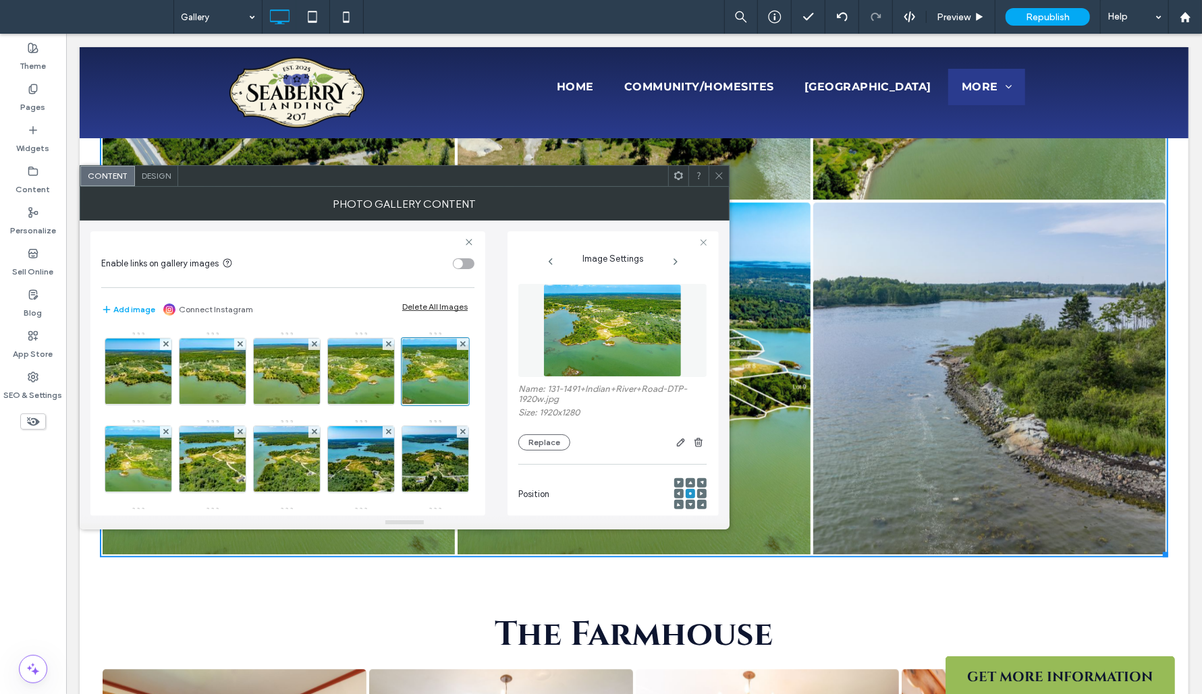
click at [676, 264] on icon at bounding box center [675, 261] width 11 height 11
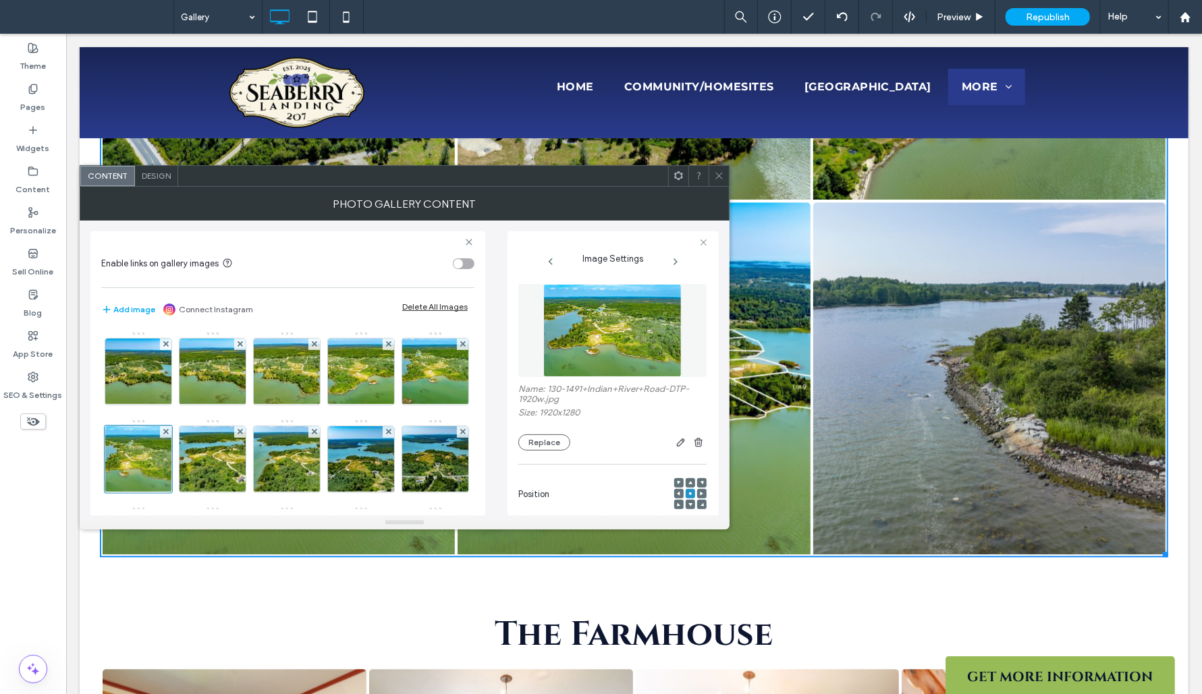
click at [676, 264] on icon at bounding box center [675, 261] width 11 height 11
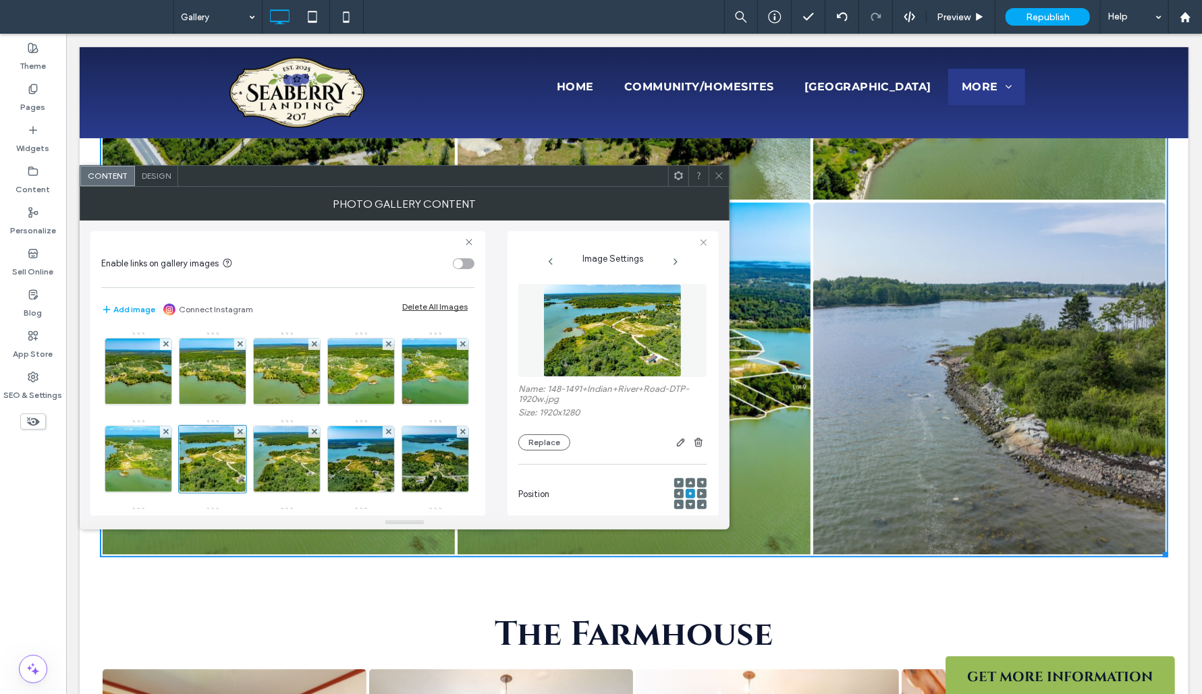
click at [676, 264] on icon at bounding box center [675, 261] width 11 height 11
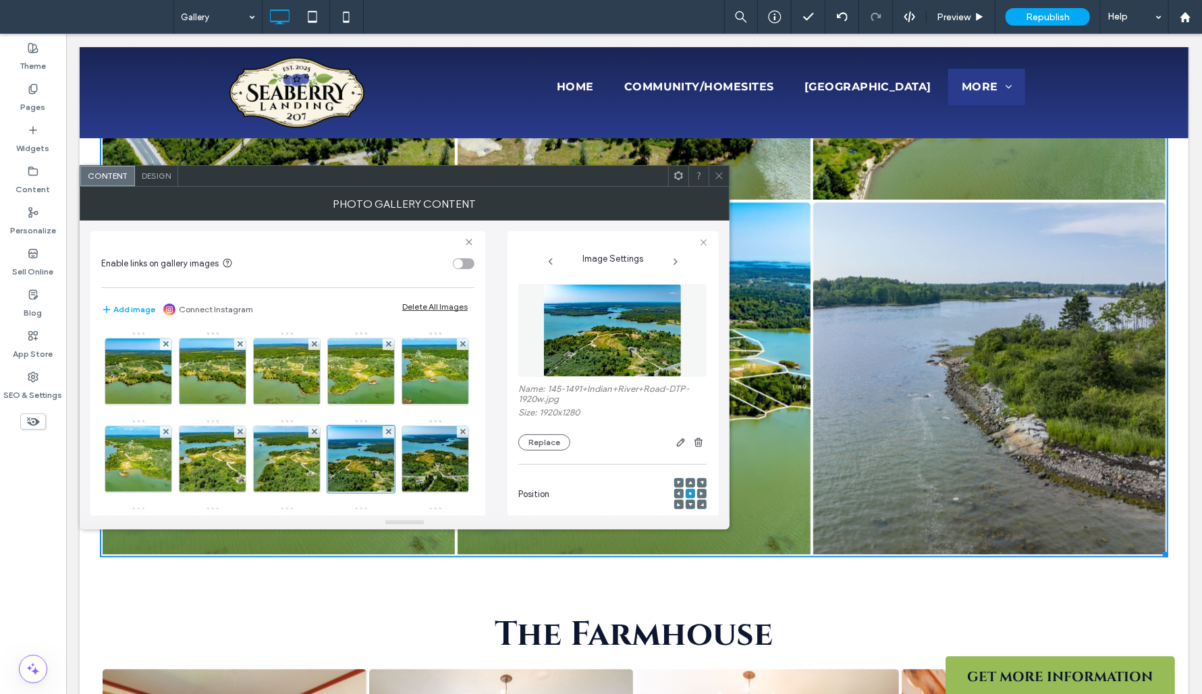
click at [676, 264] on icon at bounding box center [675, 261] width 11 height 11
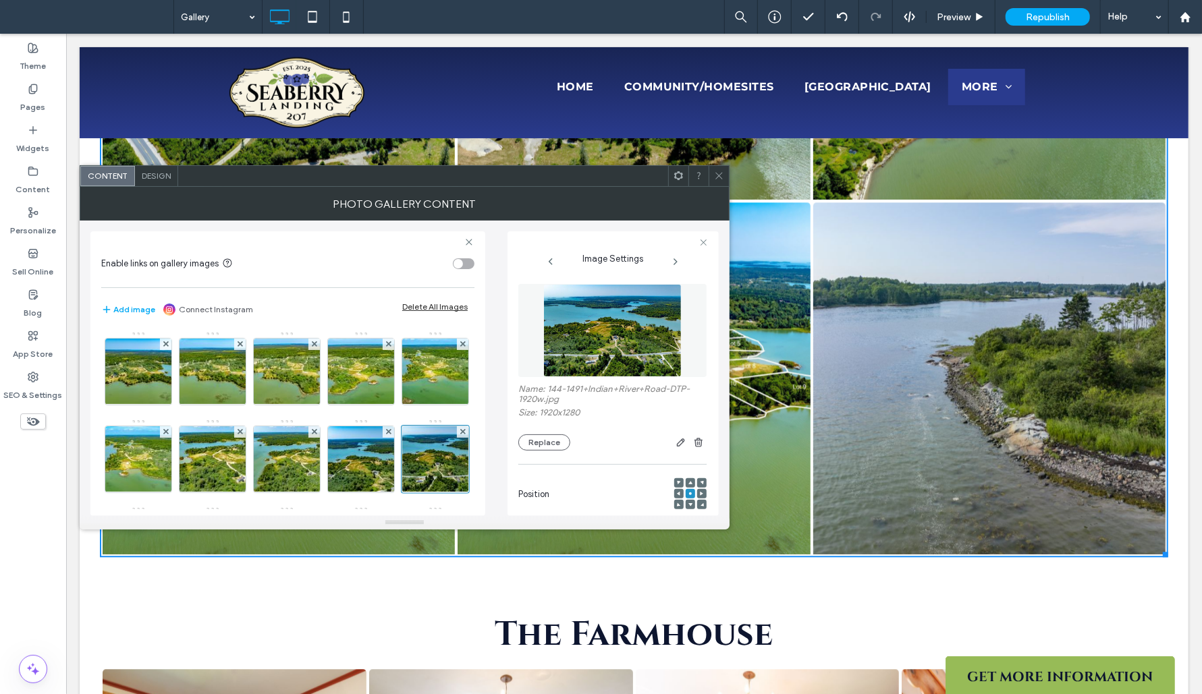
click at [676, 264] on icon at bounding box center [675, 261] width 11 height 11
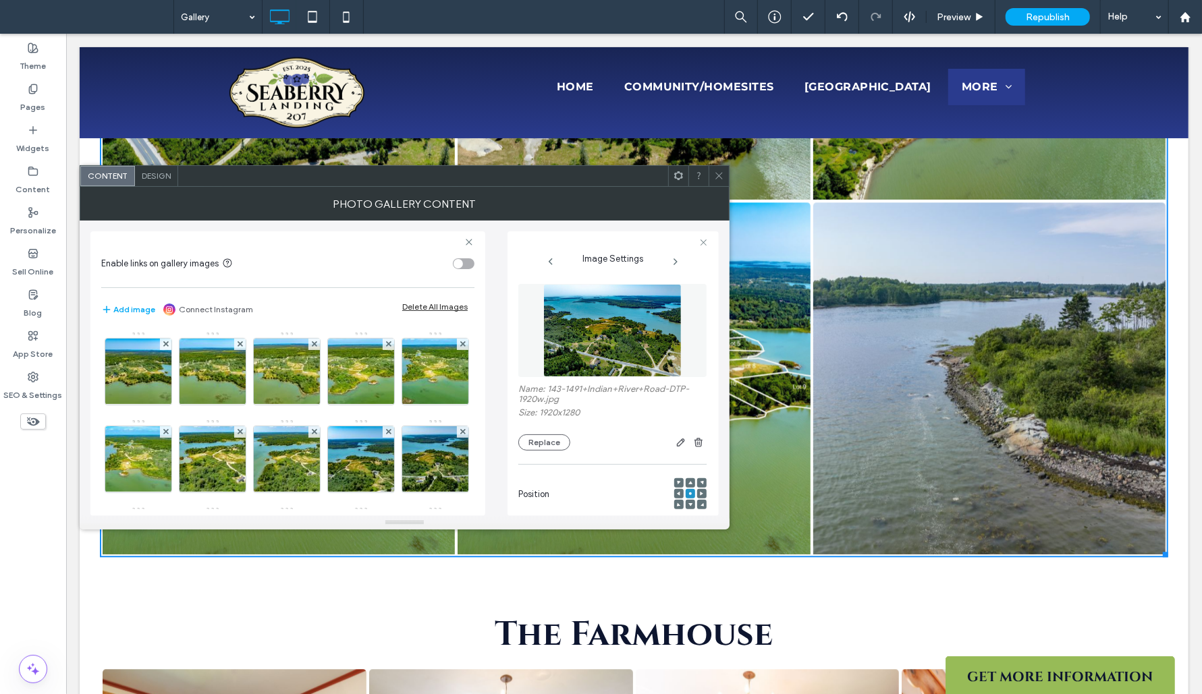
click at [676, 264] on icon at bounding box center [675, 261] width 11 height 11
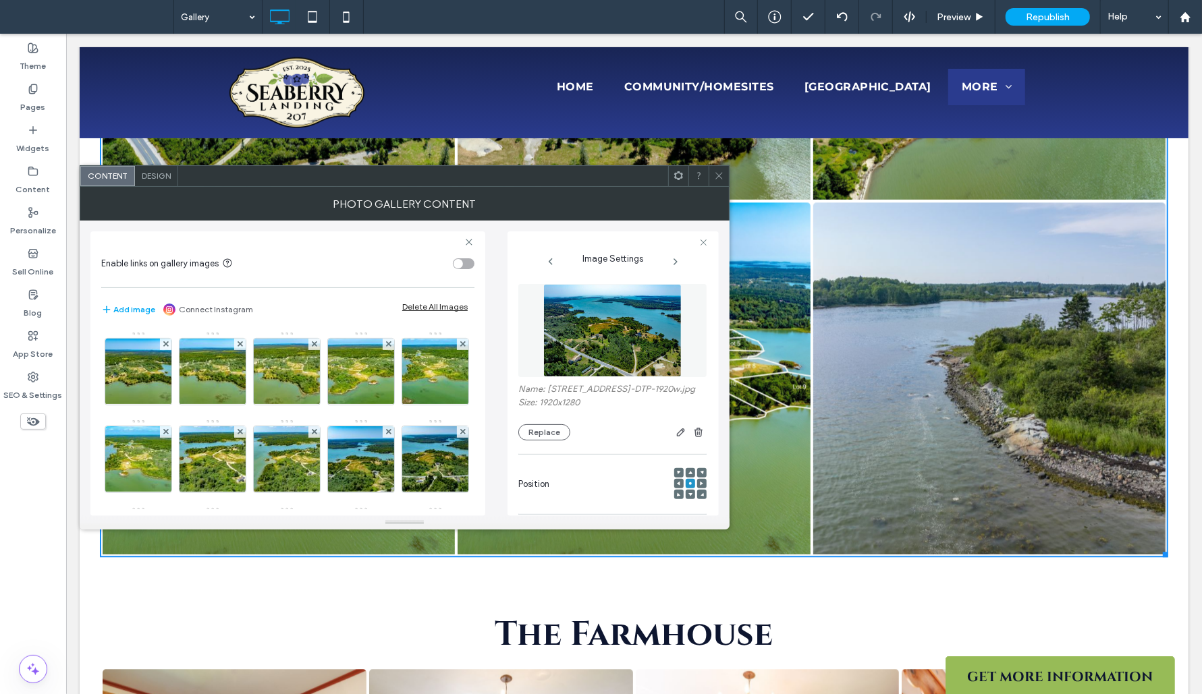
click at [676, 264] on icon at bounding box center [675, 261] width 11 height 11
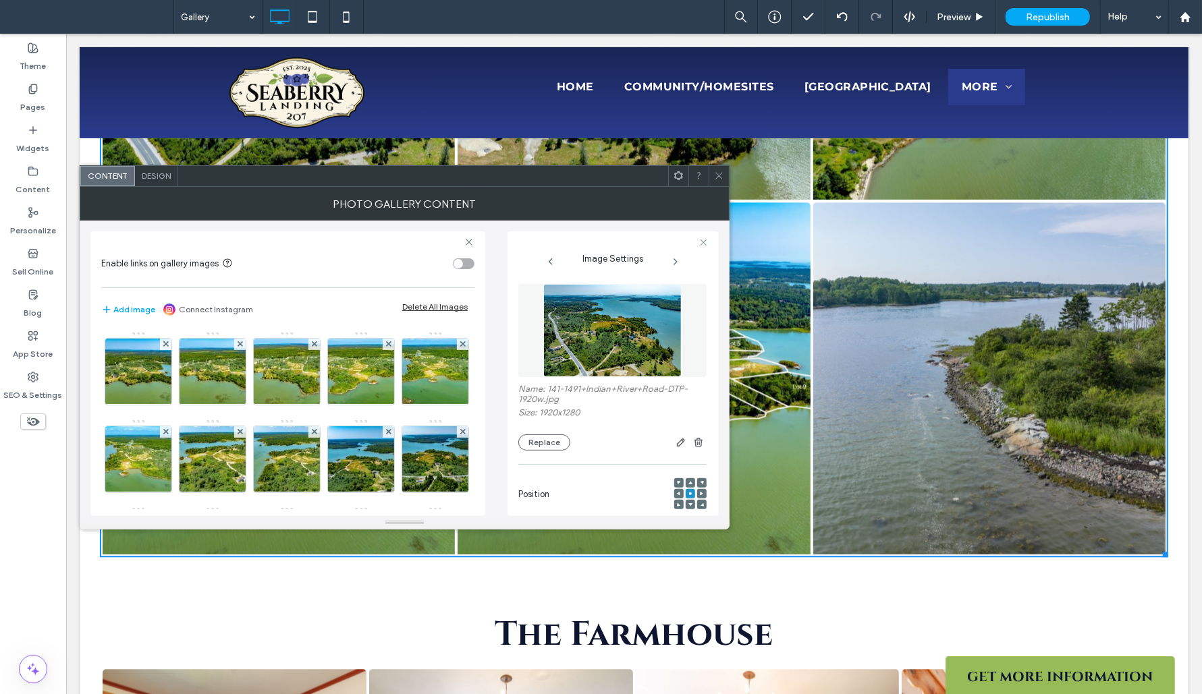
click at [676, 264] on icon at bounding box center [675, 261] width 11 height 11
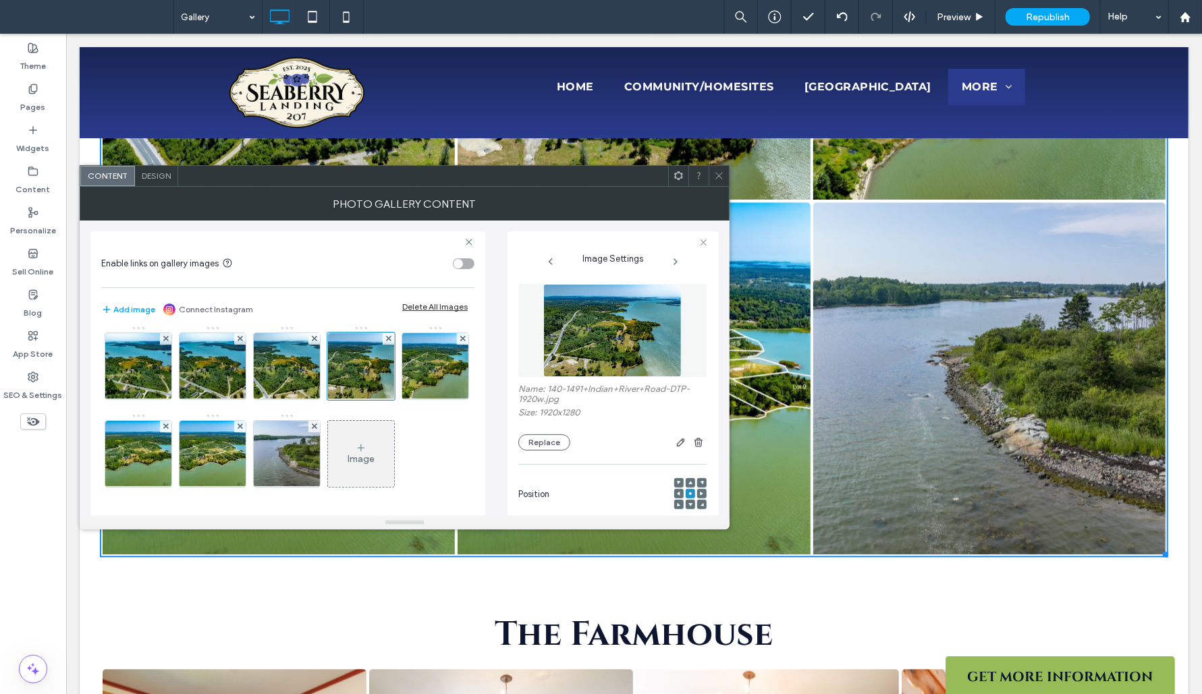
scroll to position [266, 0]
click at [163, 466] on img at bounding box center [212, 454] width 99 height 66
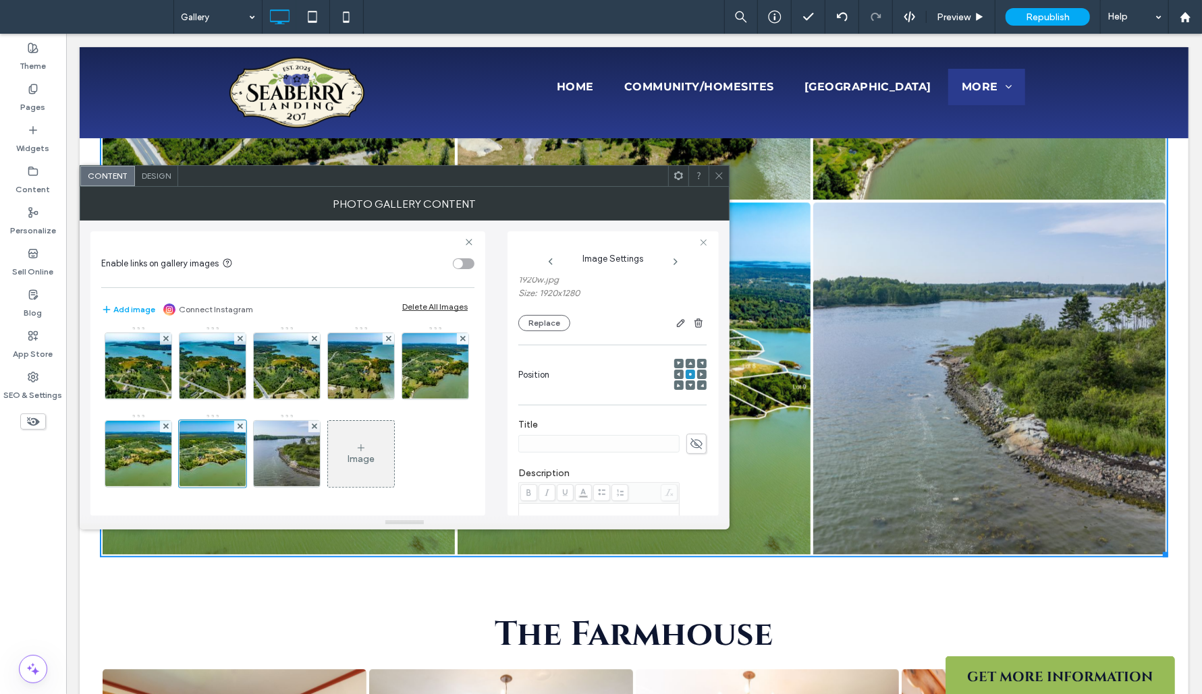
scroll to position [90, 0]
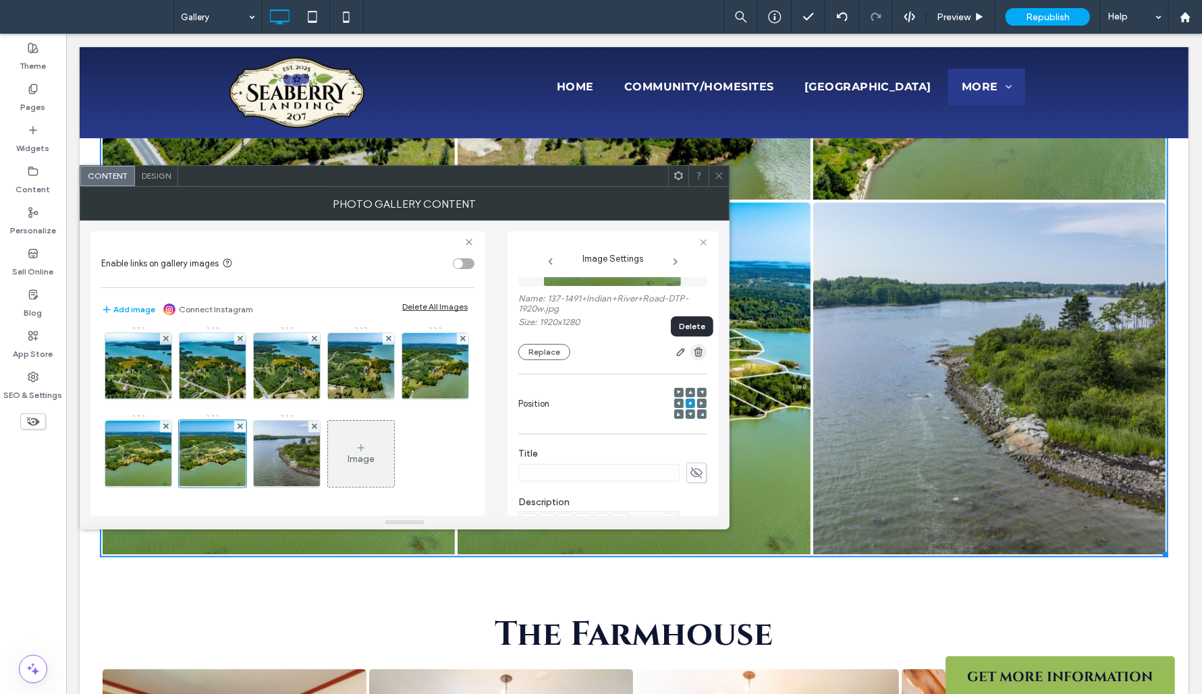
click at [693, 354] on icon "button" at bounding box center [698, 352] width 11 height 11
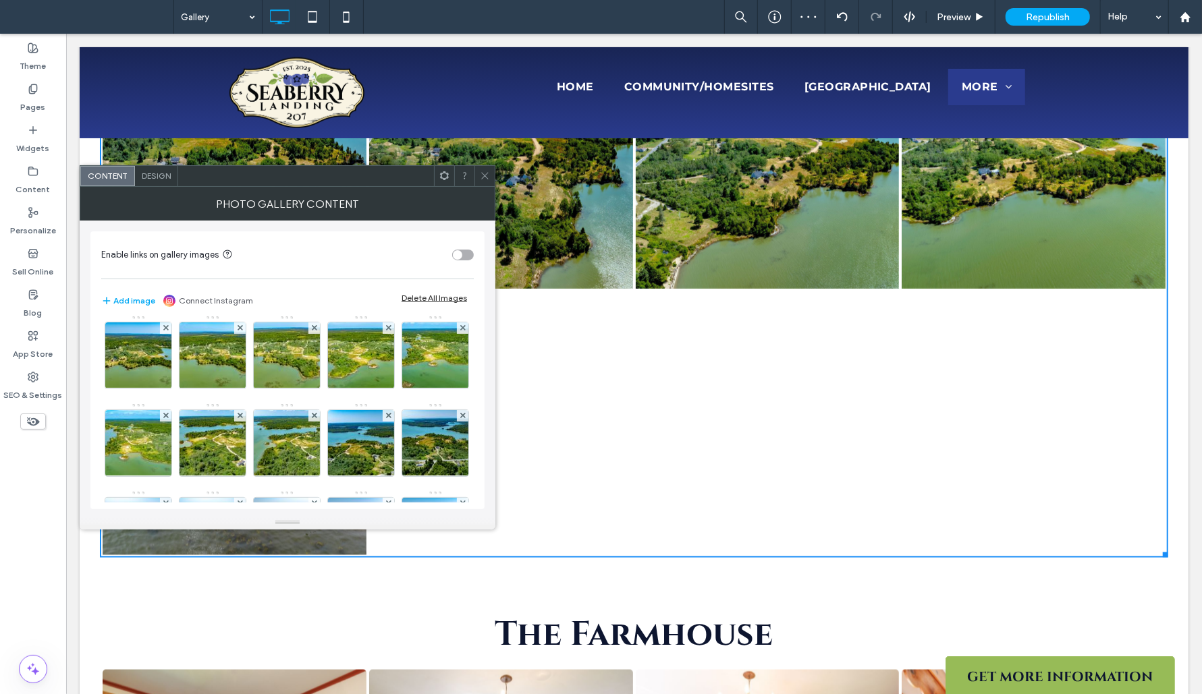
scroll to position [0, 0]
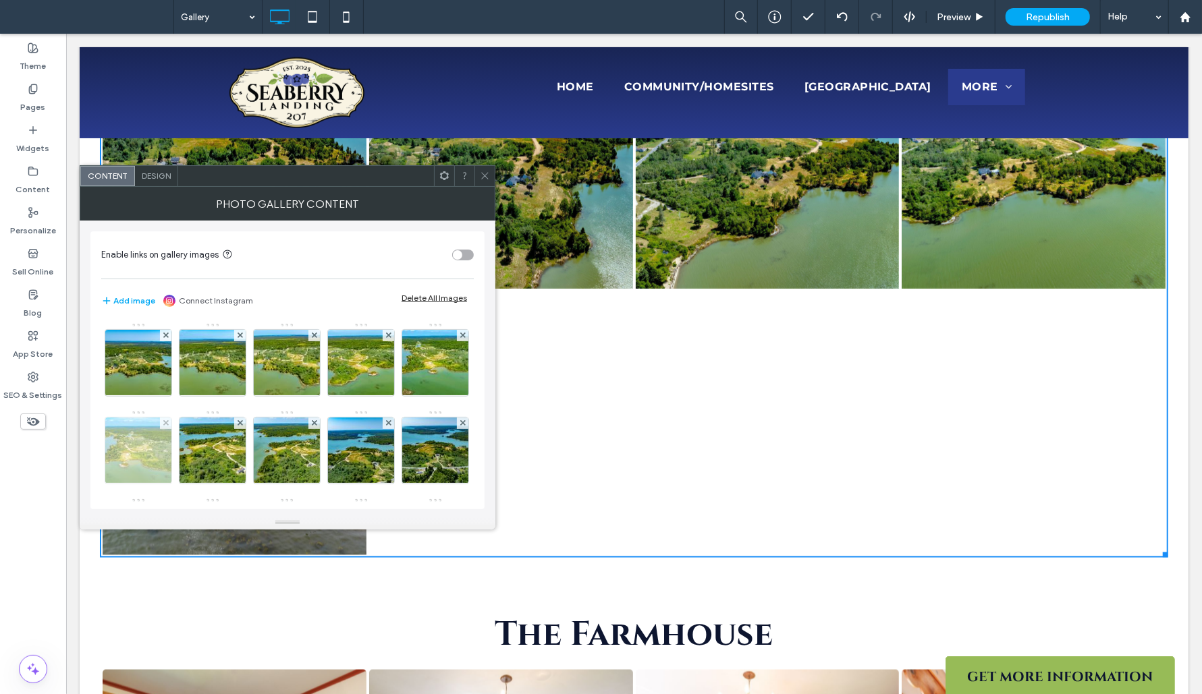
click at [188, 465] on img at bounding box center [138, 451] width 99 height 66
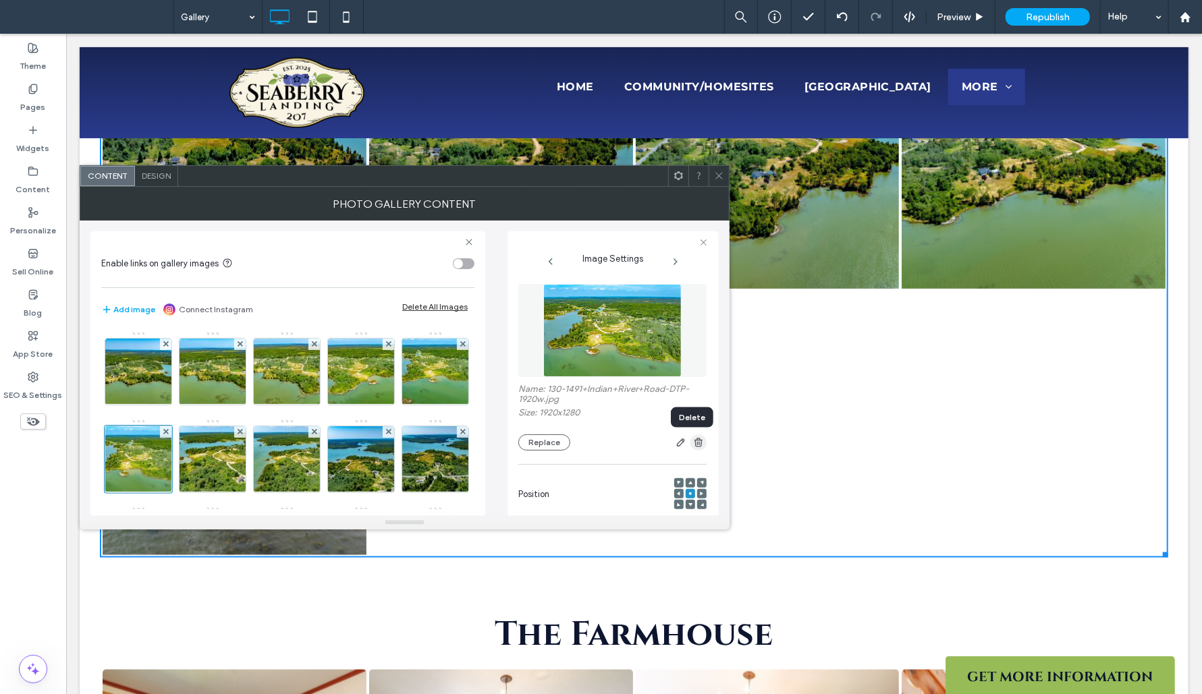
click at [694, 441] on use "button" at bounding box center [698, 442] width 8 height 9
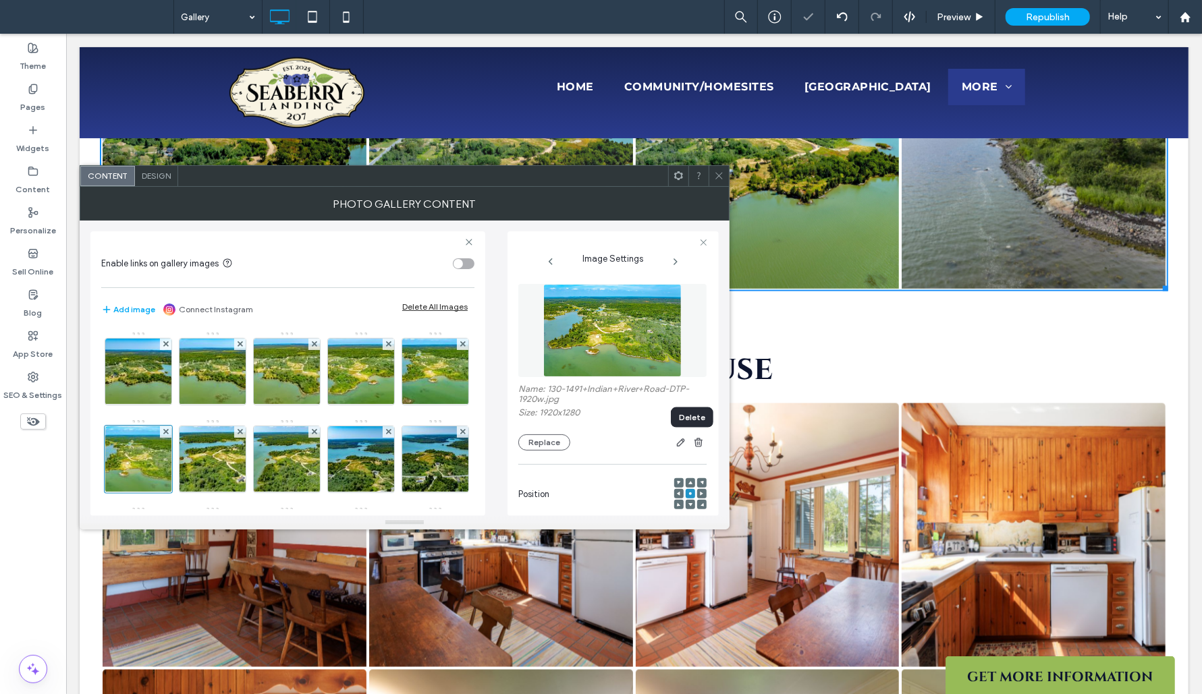
scroll to position [1084, 0]
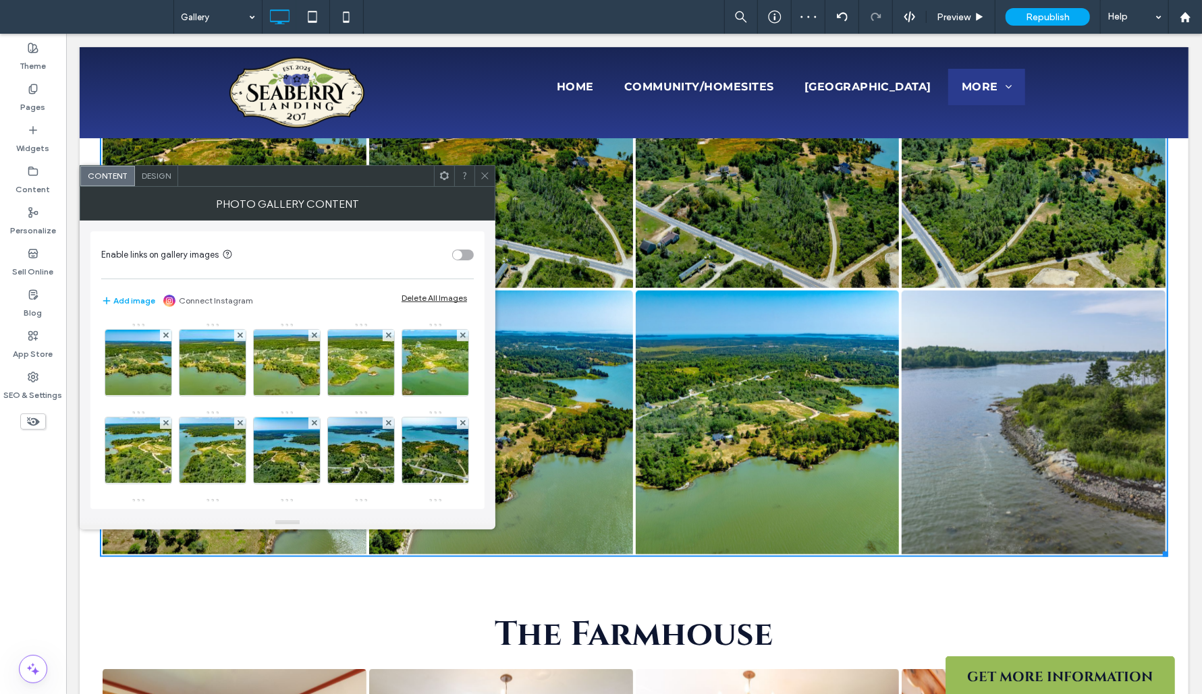
click at [491, 177] on div at bounding box center [484, 176] width 20 height 20
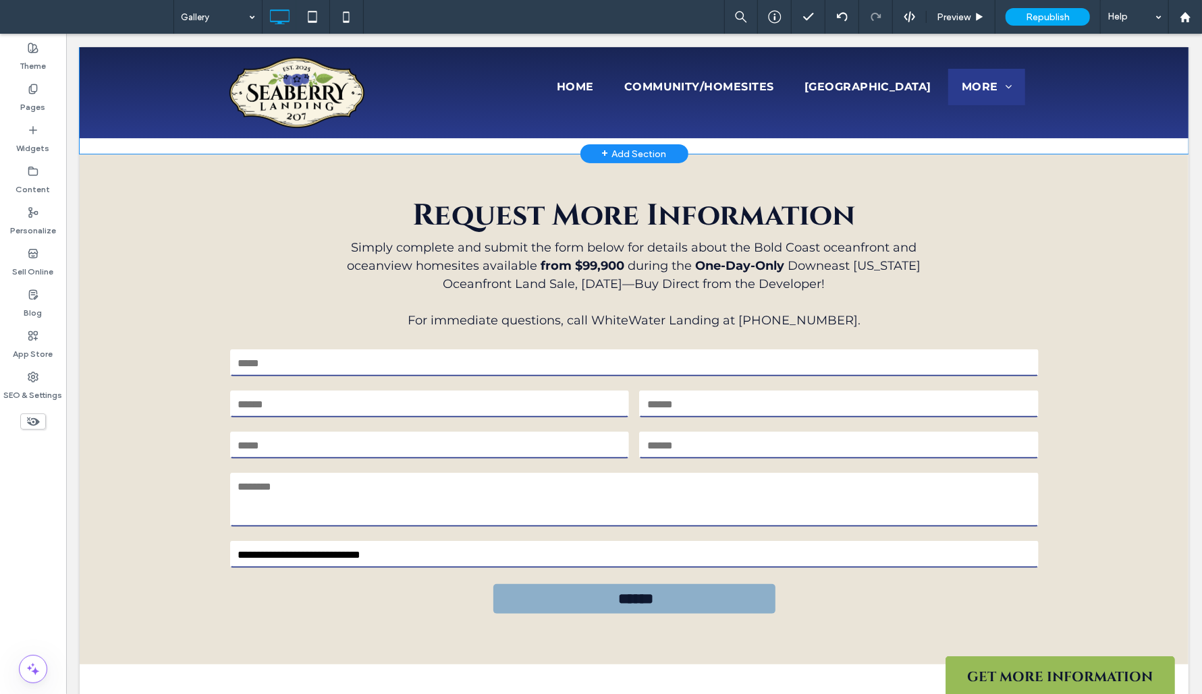
scroll to position [3752, 0]
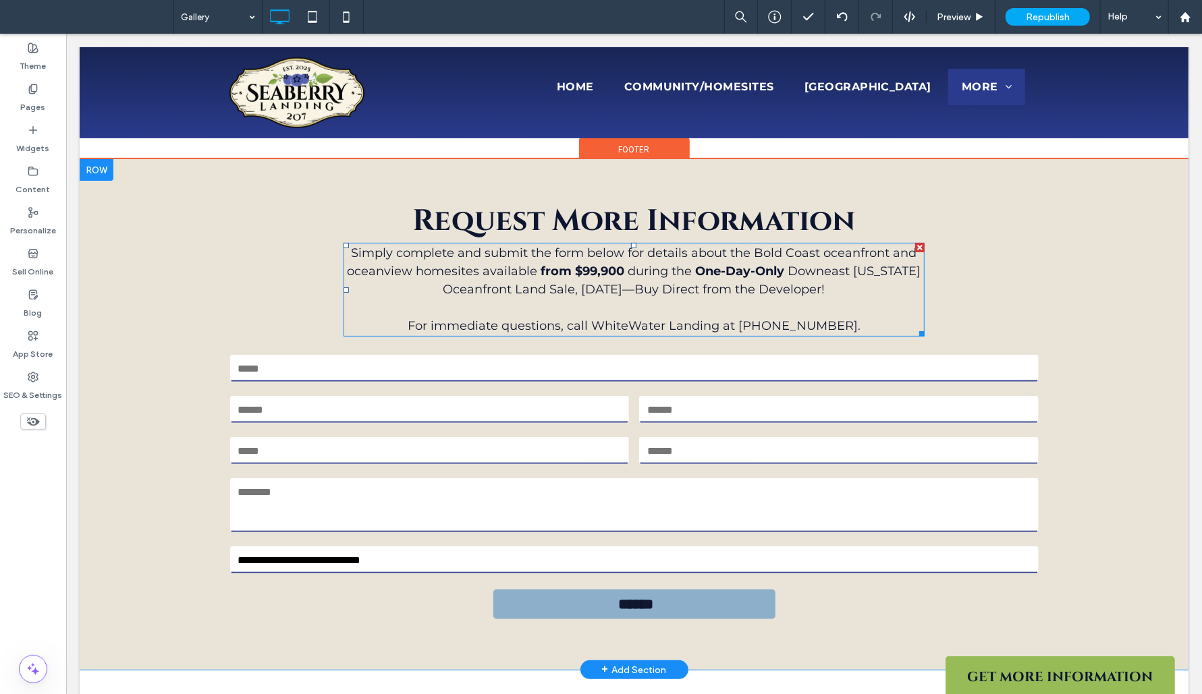
click at [628, 321] on span "For immediate questions, call WhiteWater Landing at" at bounding box center [570, 325] width 327 height 15
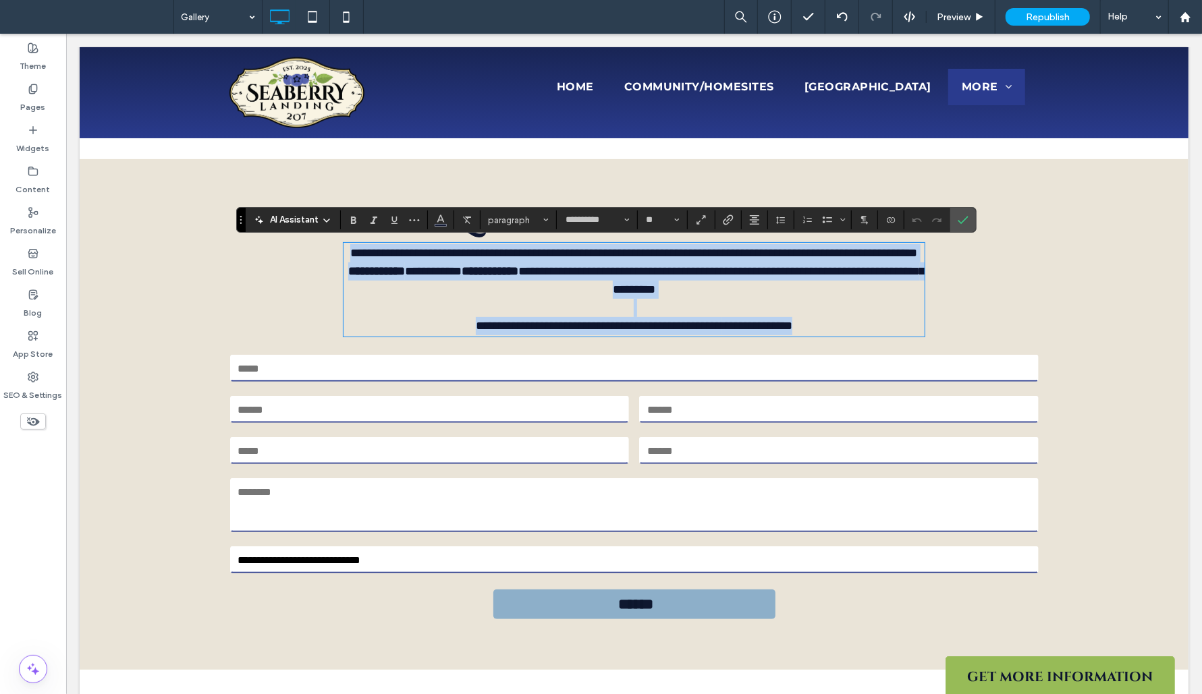
click at [636, 326] on span "**********" at bounding box center [598, 325] width 246 height 12
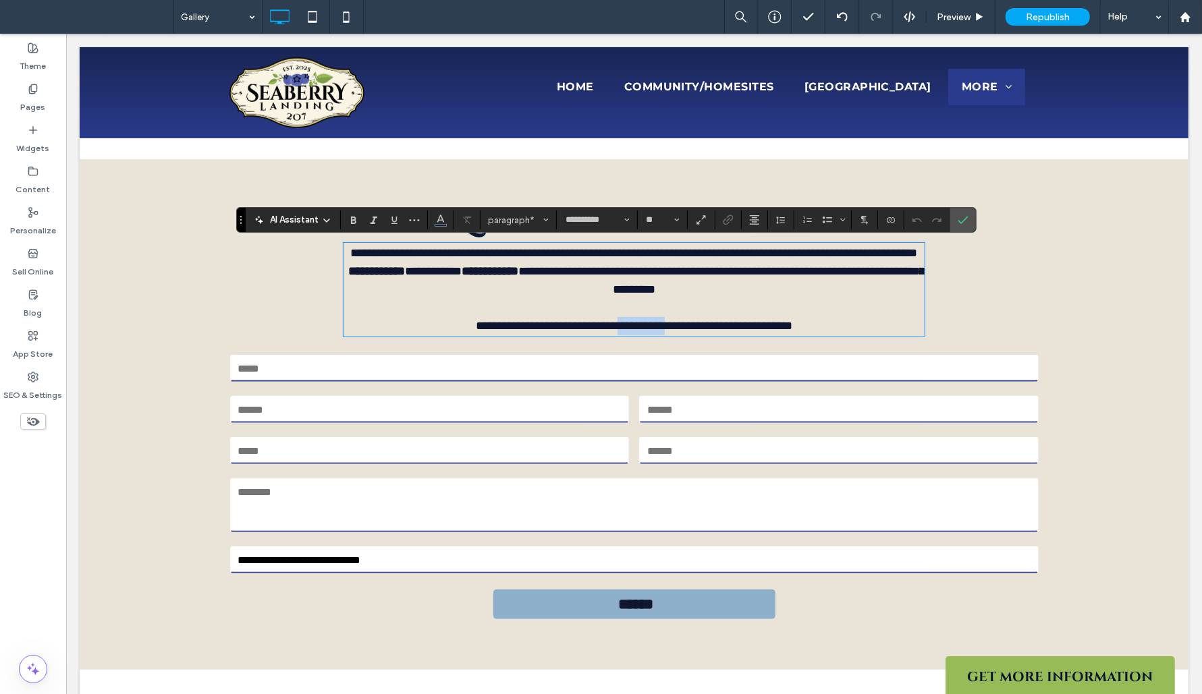
click at [636, 326] on span "**********" at bounding box center [598, 325] width 246 height 12
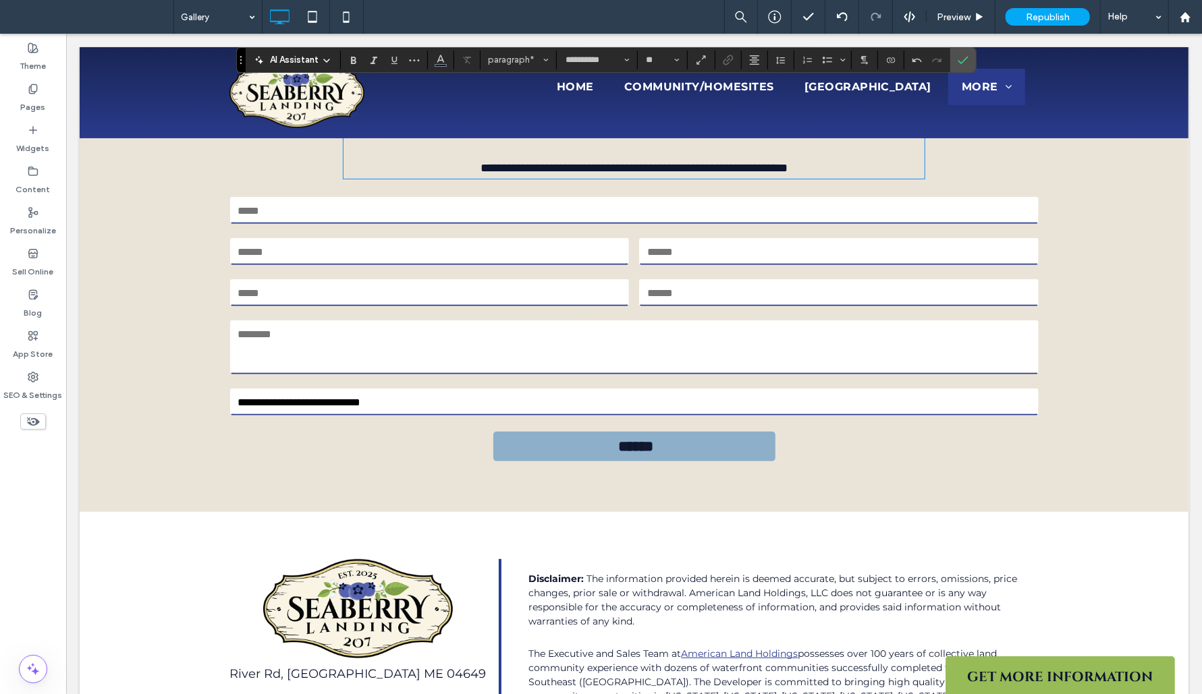
scroll to position [3908, 0]
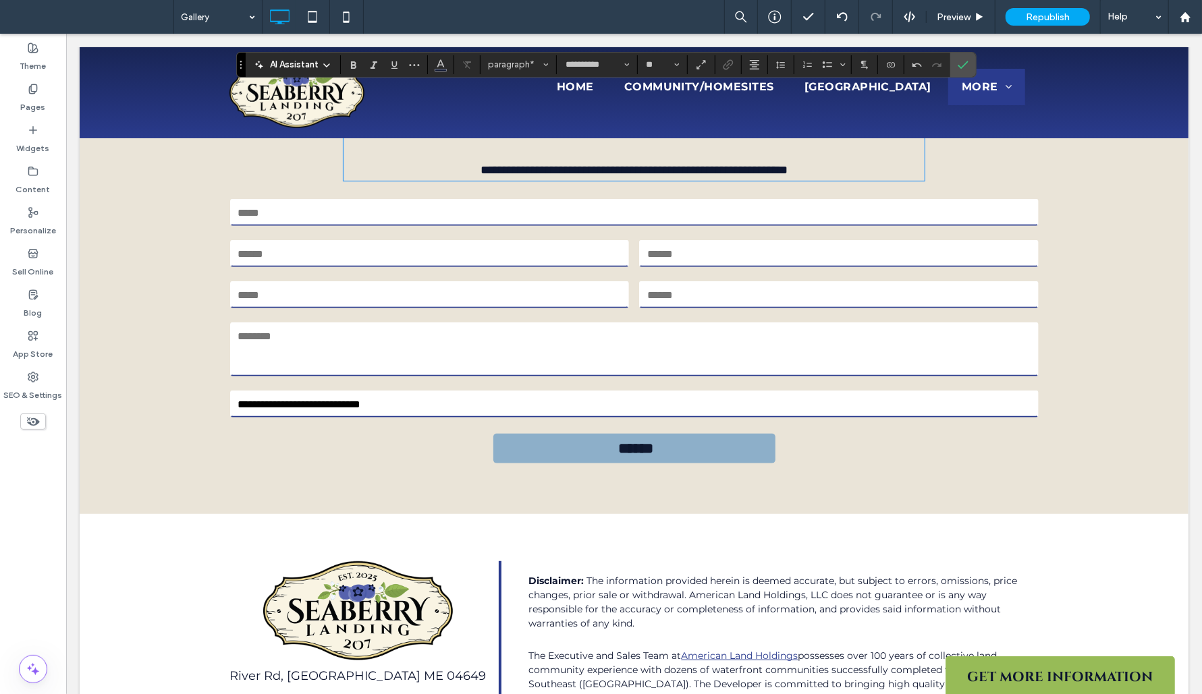
click at [761, 173] on link "**********" at bounding box center [751, 169] width 71 height 12
click at [1008, 478] on div "**********" at bounding box center [633, 258] width 1109 height 511
click at [958, 61] on icon "Confirm" at bounding box center [963, 64] width 11 height 11
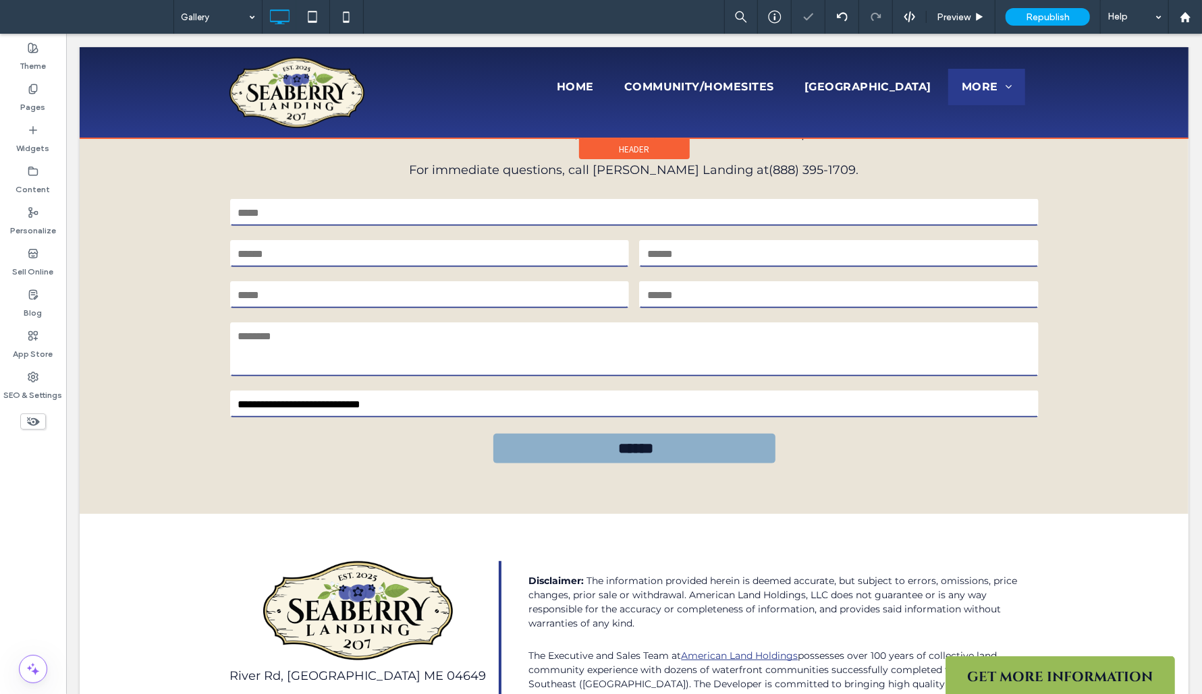
click at [529, 83] on div at bounding box center [633, 92] width 1109 height 91
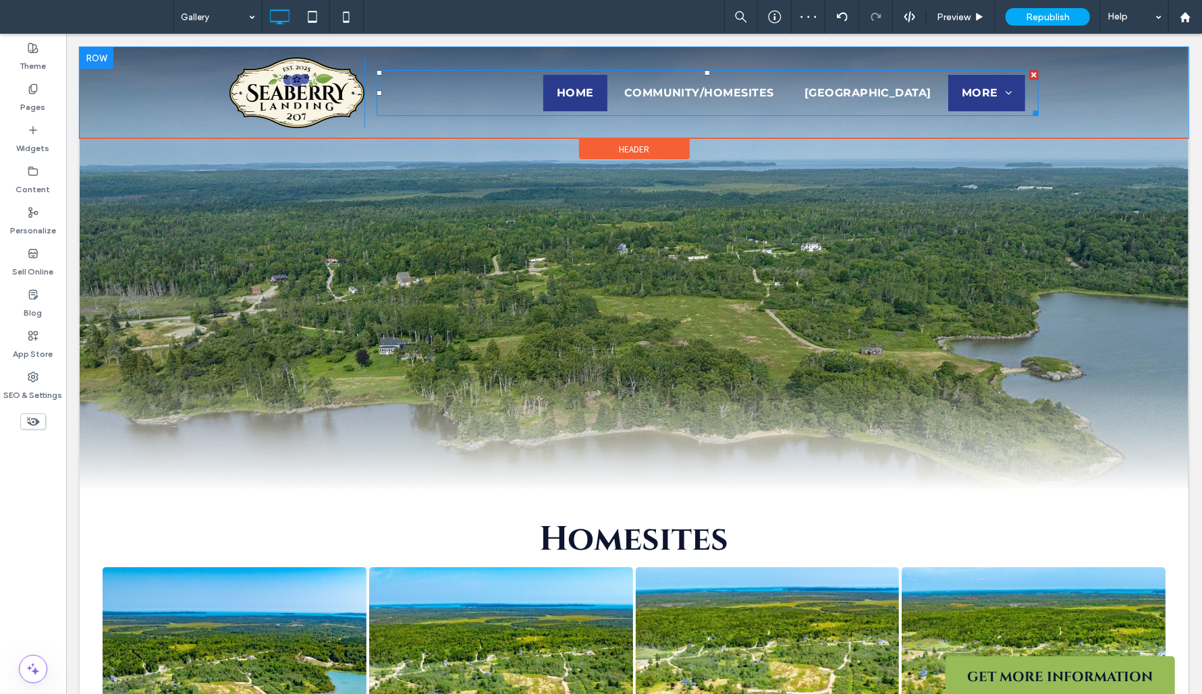
scroll to position [0, 0]
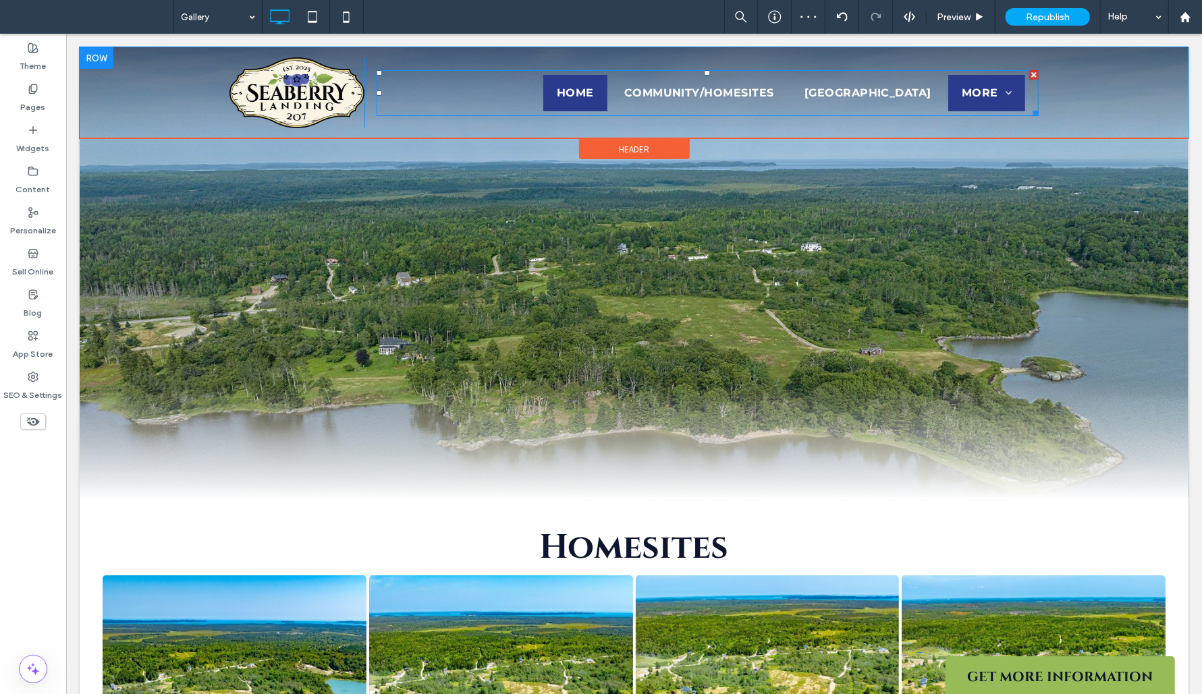
click at [556, 88] on span "Home" at bounding box center [574, 92] width 37 height 16
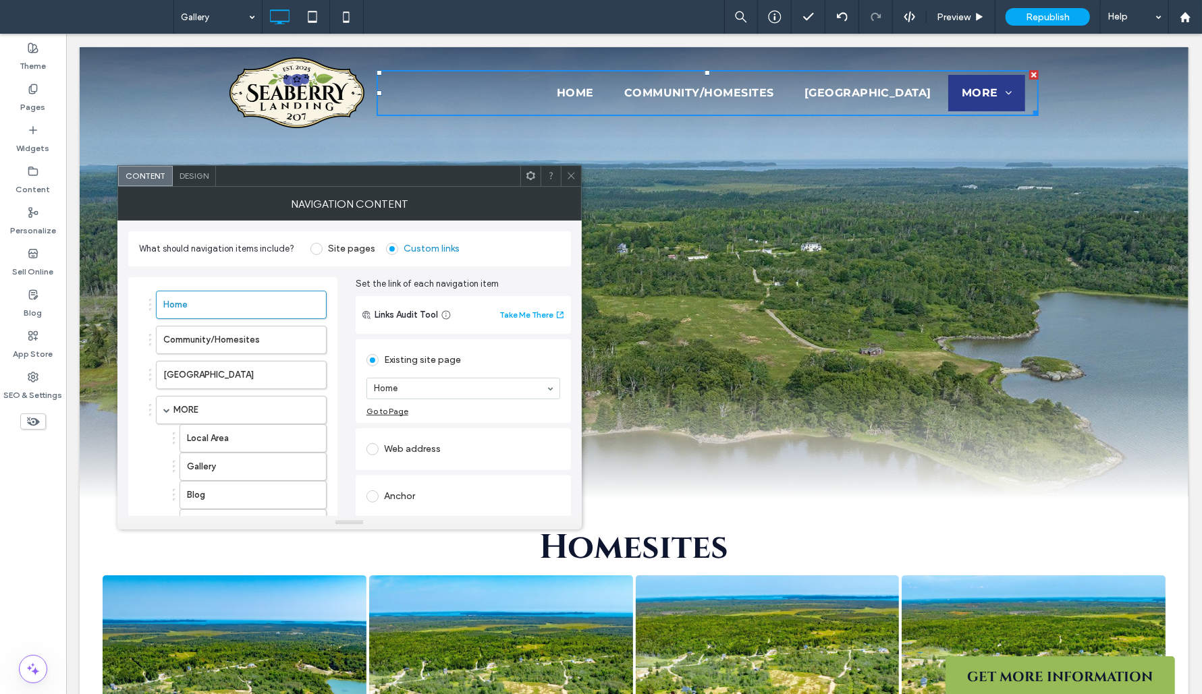
click at [391, 412] on div "Go to Page" at bounding box center [387, 411] width 42 height 10
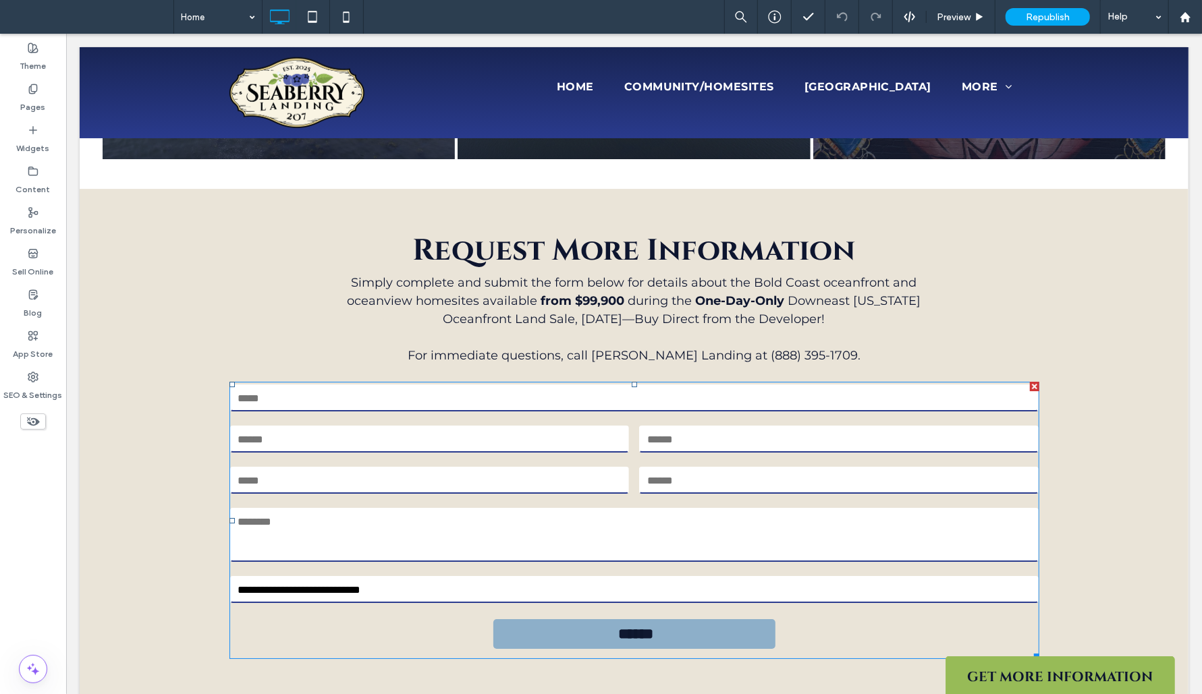
scroll to position [3474, 0]
